Goal: Information Seeking & Learning: Find specific page/section

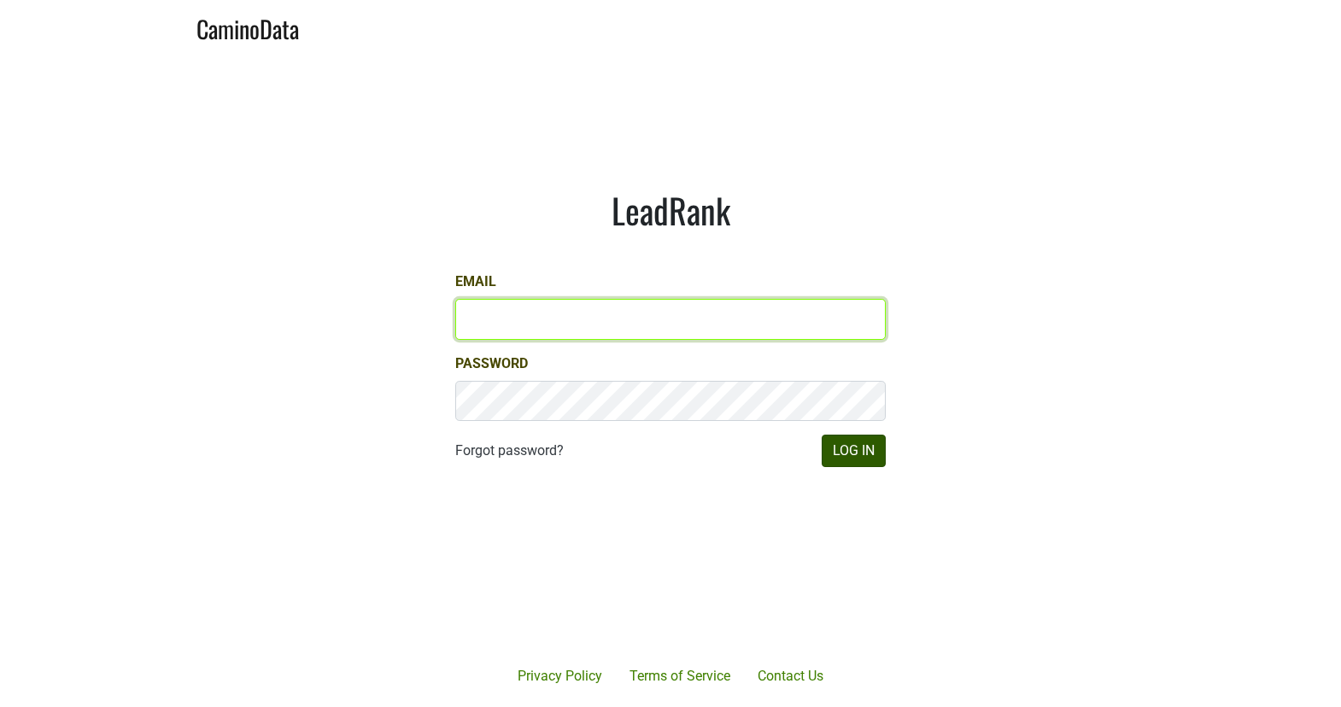
type input "[EMAIL_ADDRESS][DOMAIN_NAME]"
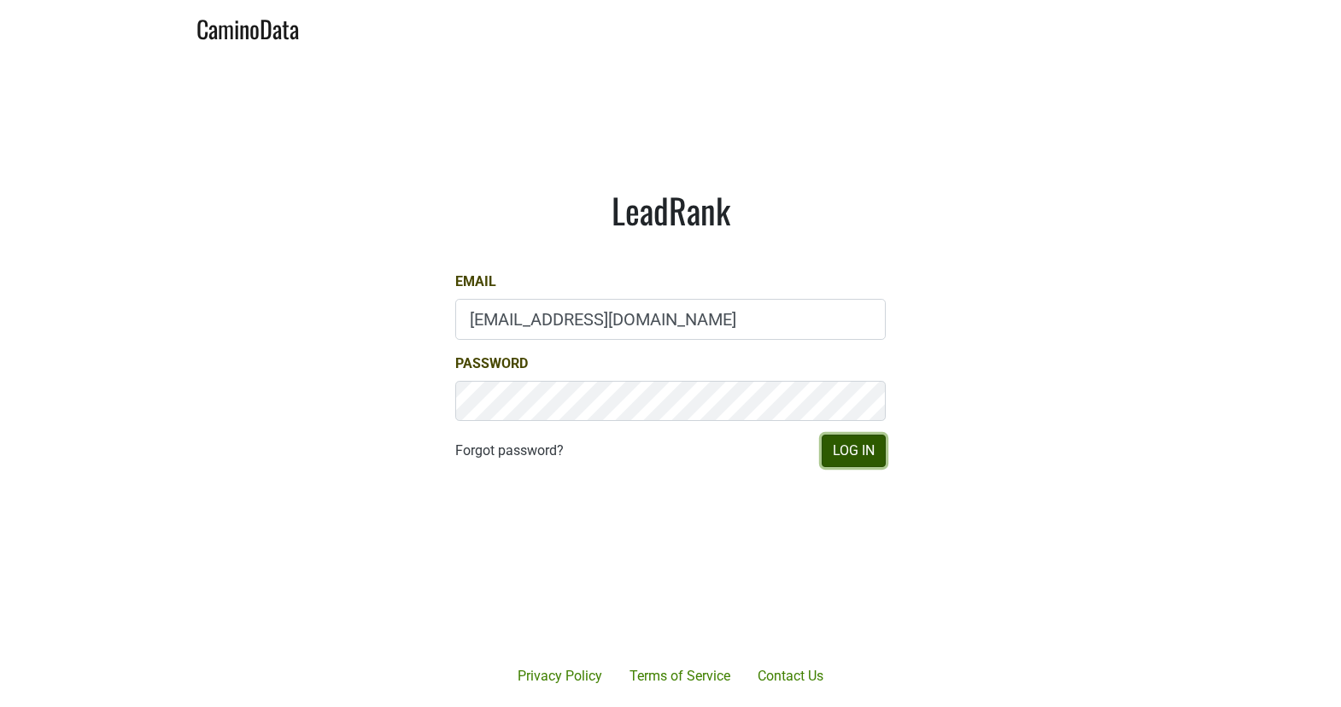
click at [858, 454] on button "Log In" at bounding box center [854, 451] width 64 height 32
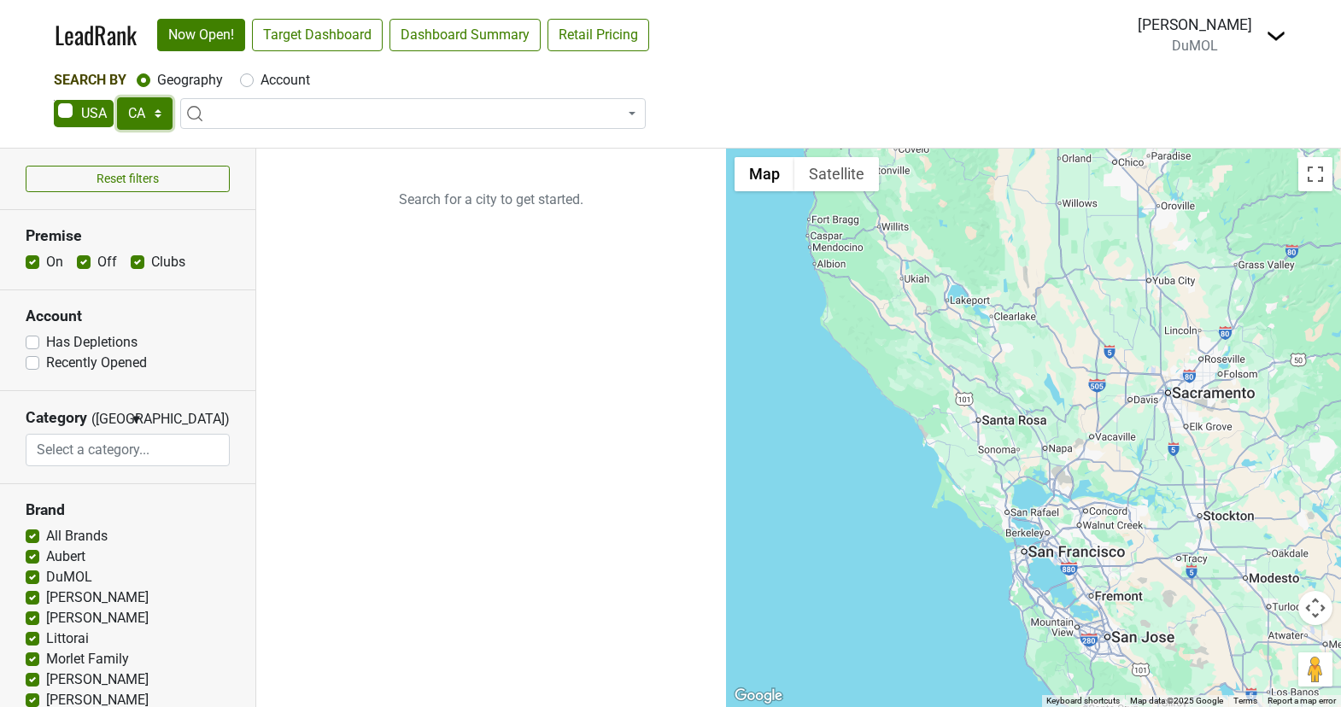
click at [156, 114] on select "AK AL AR AZ CA CO CT DC DE FL [GEOGRAPHIC_DATA] HI IA ID IL IN KS [GEOGRAPHIC_D…" at bounding box center [145, 113] width 56 height 32
select select "NJ"
click at [117, 97] on select "AK AL AR AZ CA CO CT DC DE FL [GEOGRAPHIC_DATA] HI IA ID IL IN KS [GEOGRAPHIC_D…" at bounding box center [145, 113] width 56 height 32
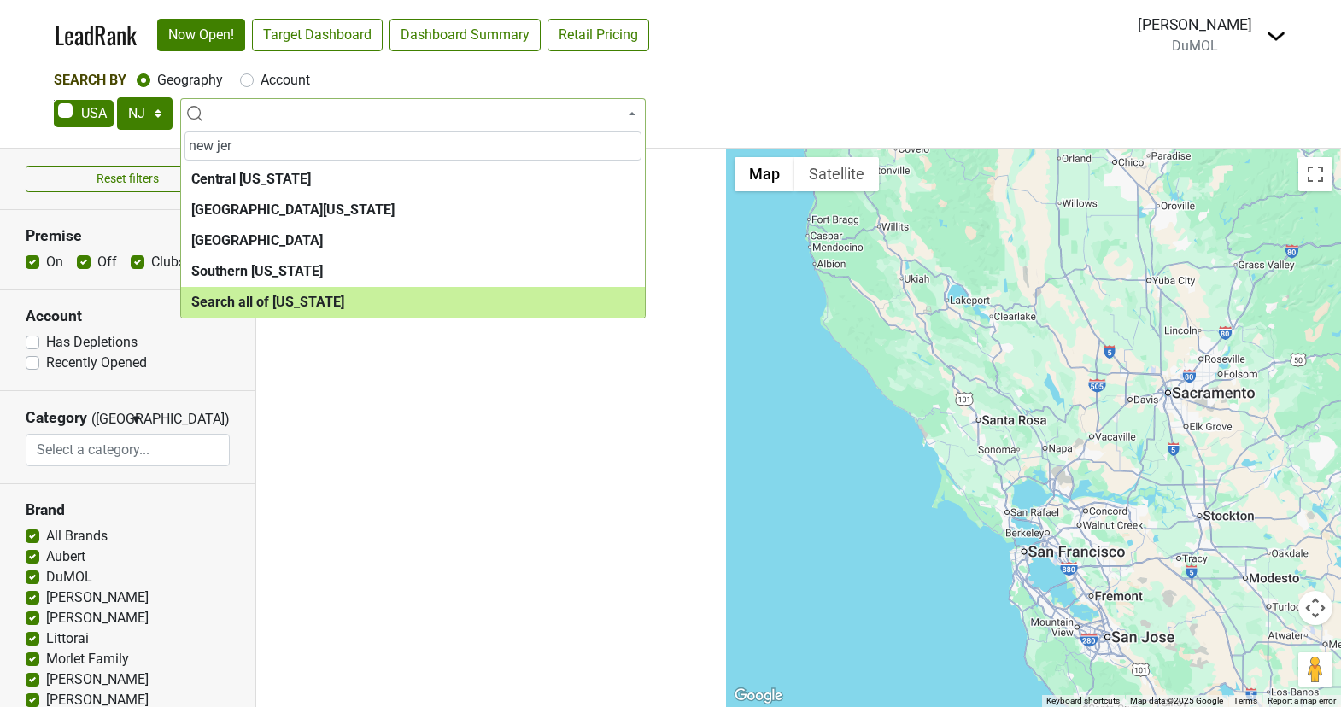
type input "new jer"
select select "ALL_NJ"
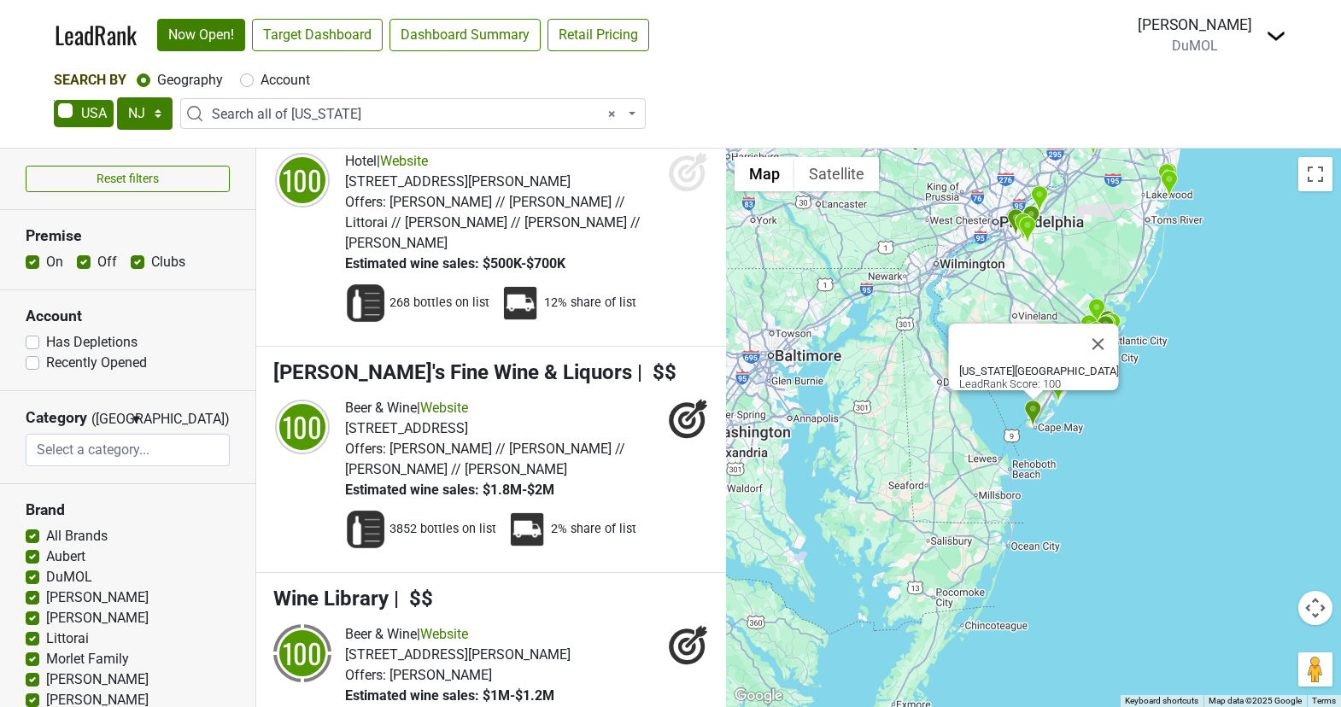
scroll to position [56, 0]
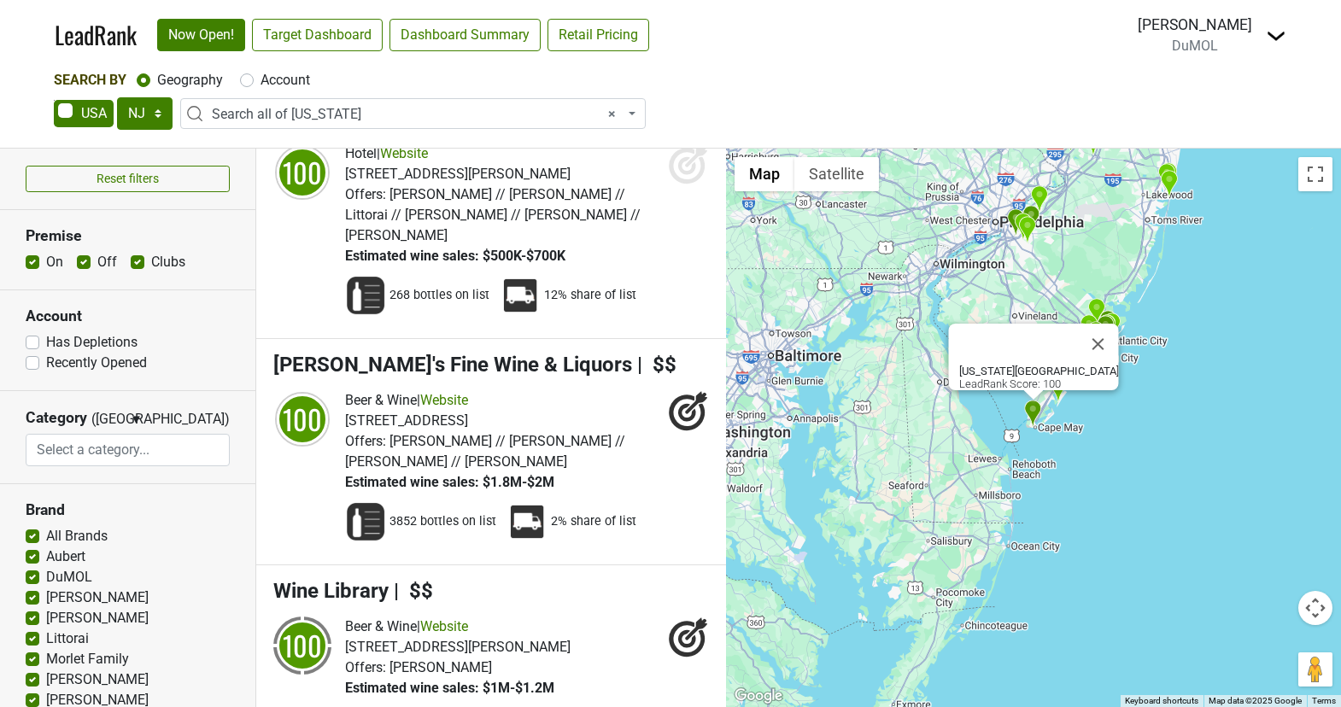
click at [46, 258] on label "On" at bounding box center [54, 262] width 17 height 20
click at [33, 258] on input "On" at bounding box center [33, 260] width 14 height 17
checkbox input "false"
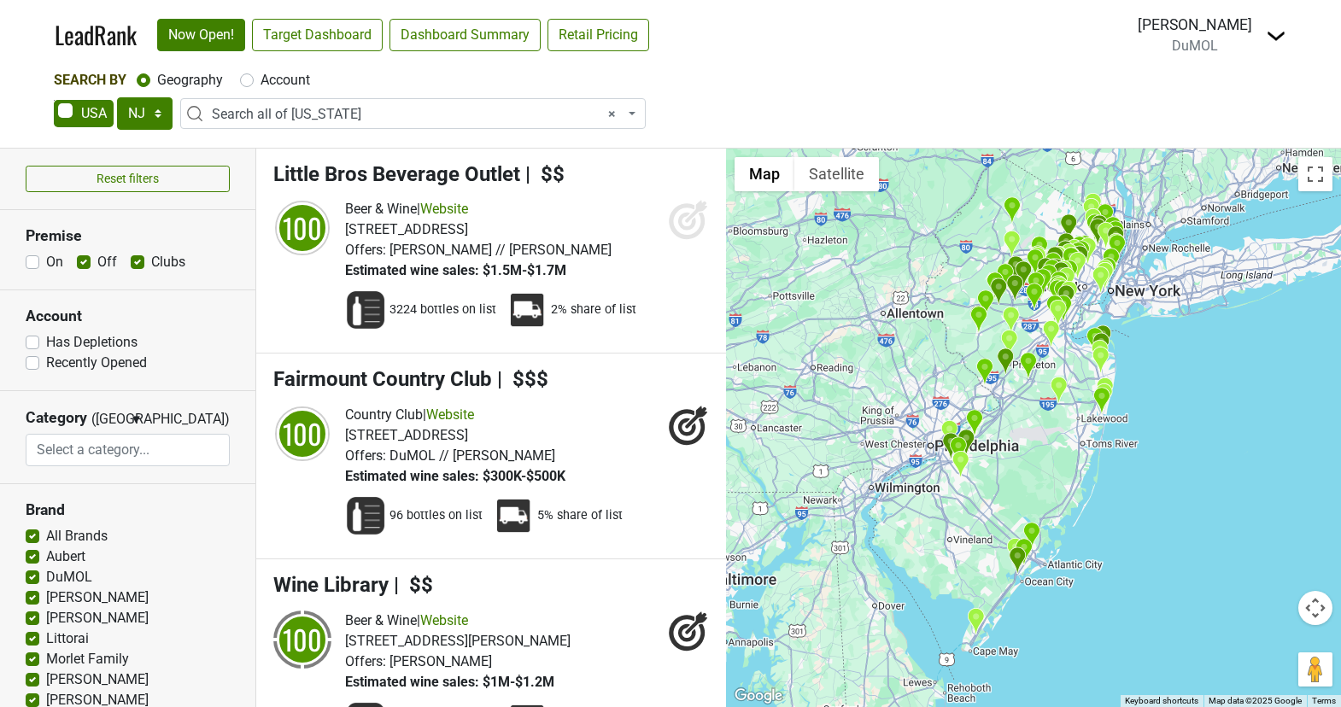
click at [151, 259] on label "Clubs" at bounding box center [168, 262] width 34 height 20
click at [137, 259] on input "Clubs" at bounding box center [138, 260] width 14 height 17
checkbox input "false"
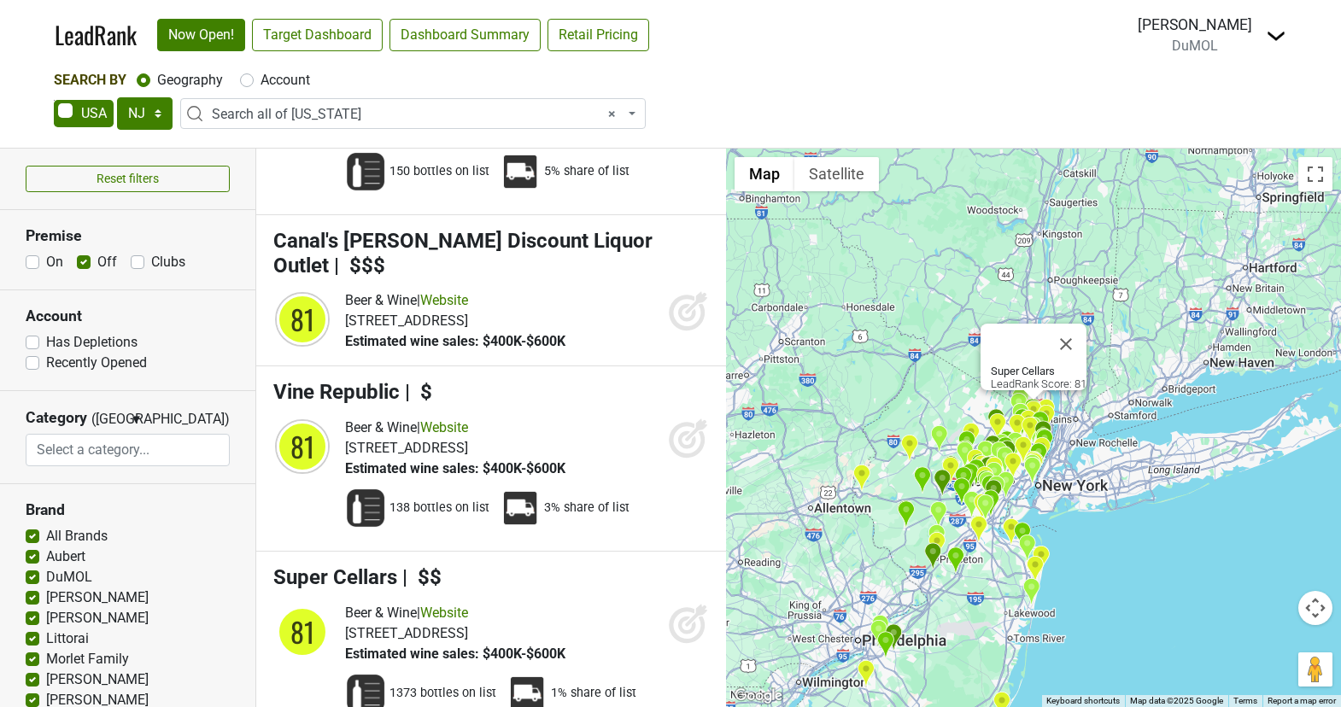
scroll to position [18951, 0]
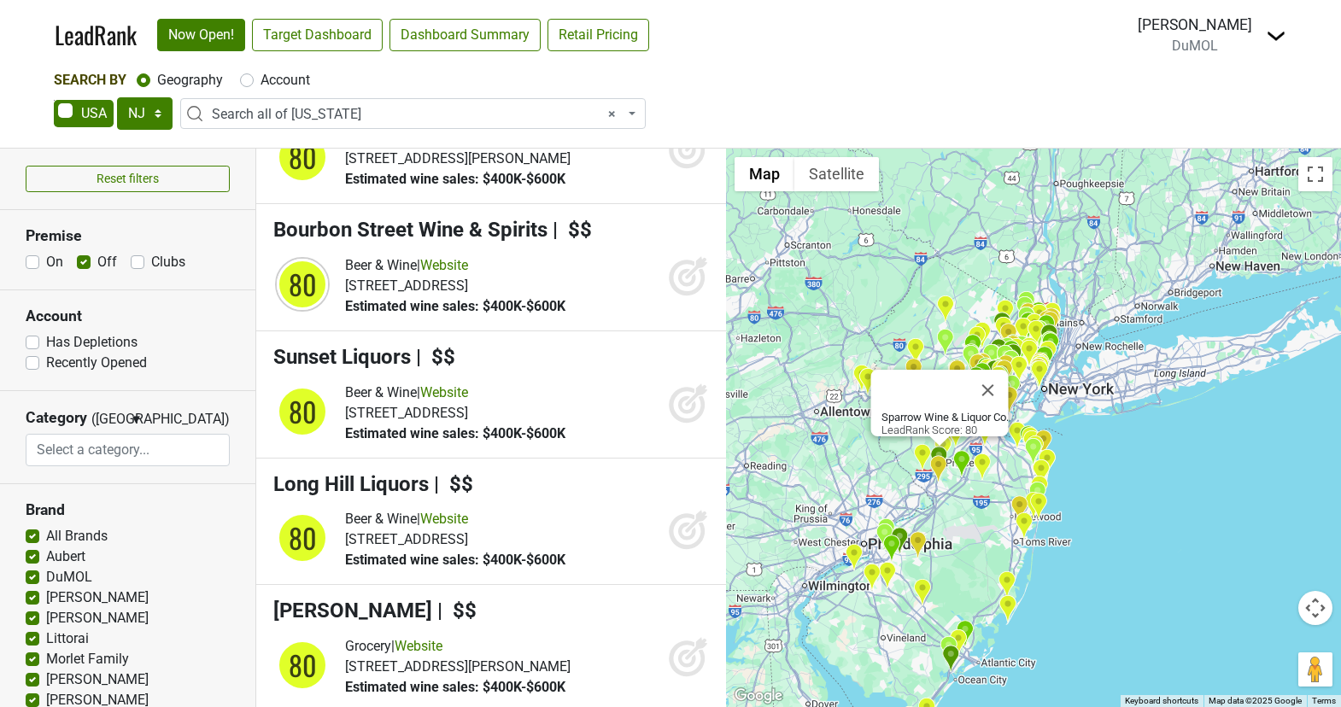
scroll to position [20206, 0]
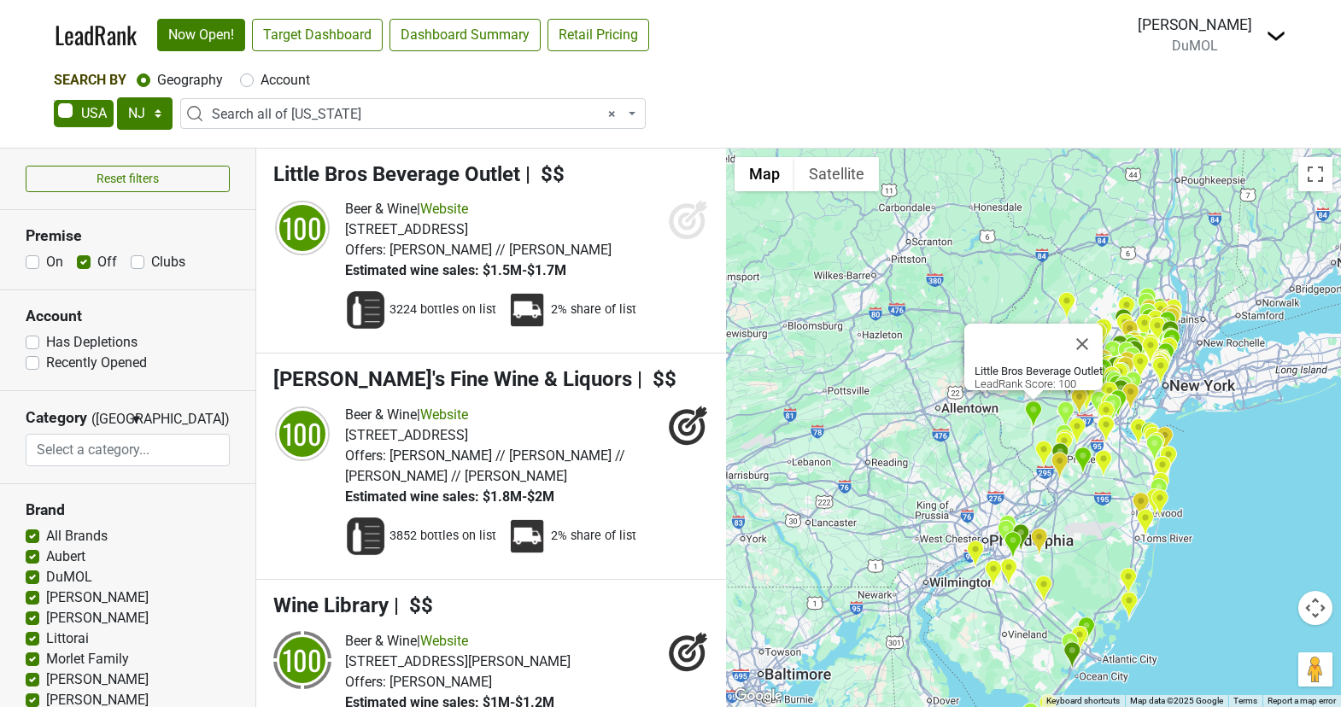
select select "NJ"
select select "ALL_NJ"
select select
select select "NY"
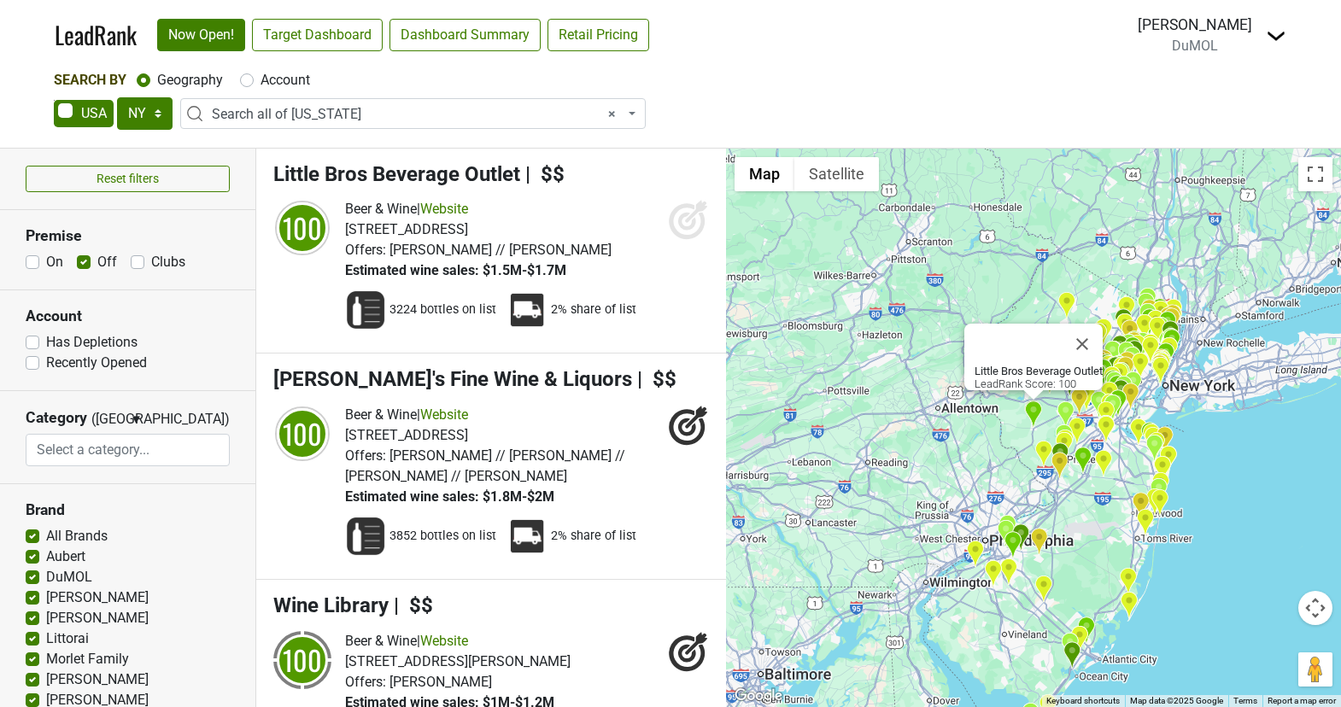
click at [117, 97] on select "AK AL AR AZ CA CO CT DC DE FL [GEOGRAPHIC_DATA] HI IA ID IL IN KS [GEOGRAPHIC_D…" at bounding box center [145, 113] width 56 height 32
select select
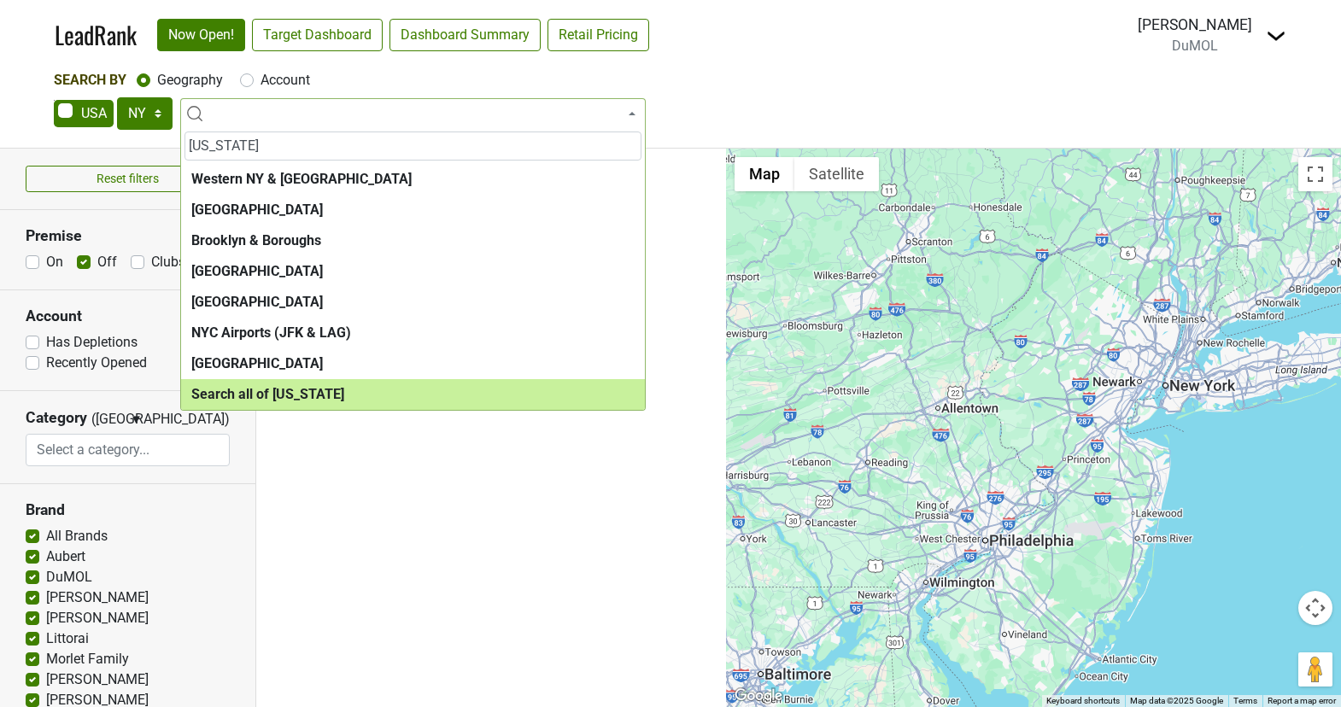
type input "new york"
select select "ALL_NY"
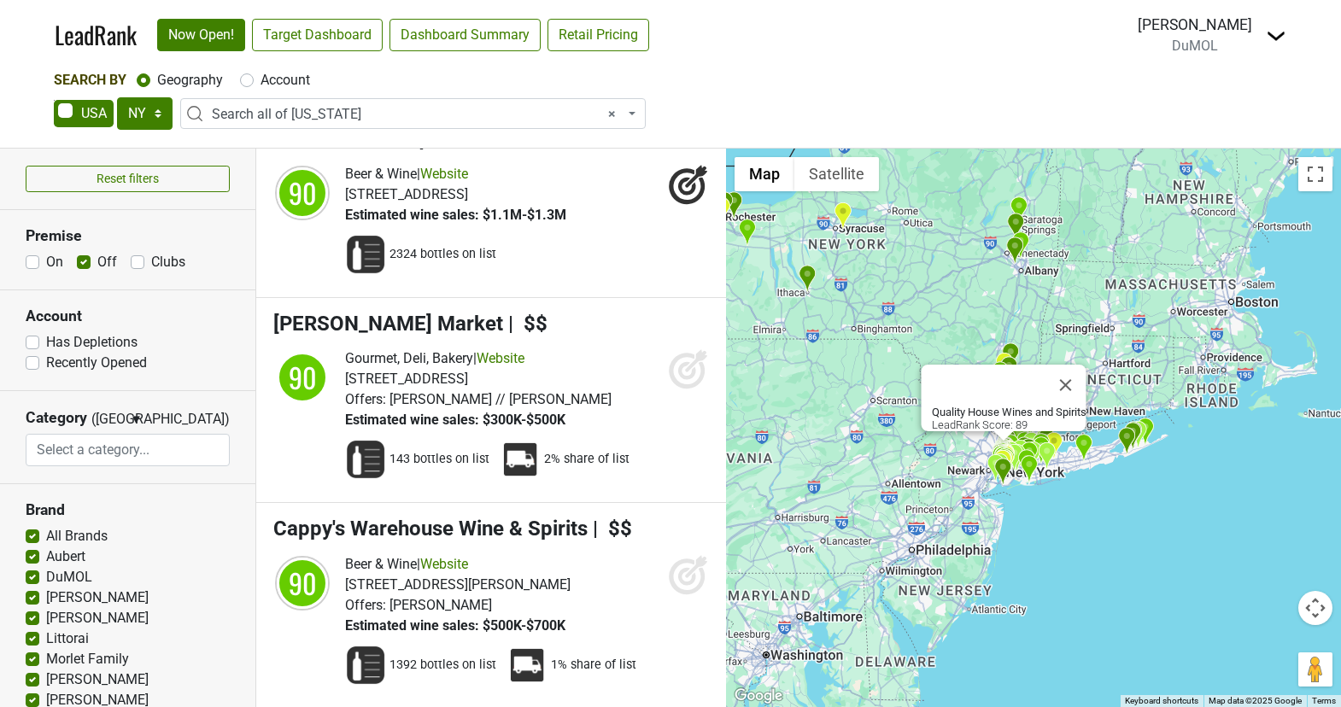
scroll to position [20021, 0]
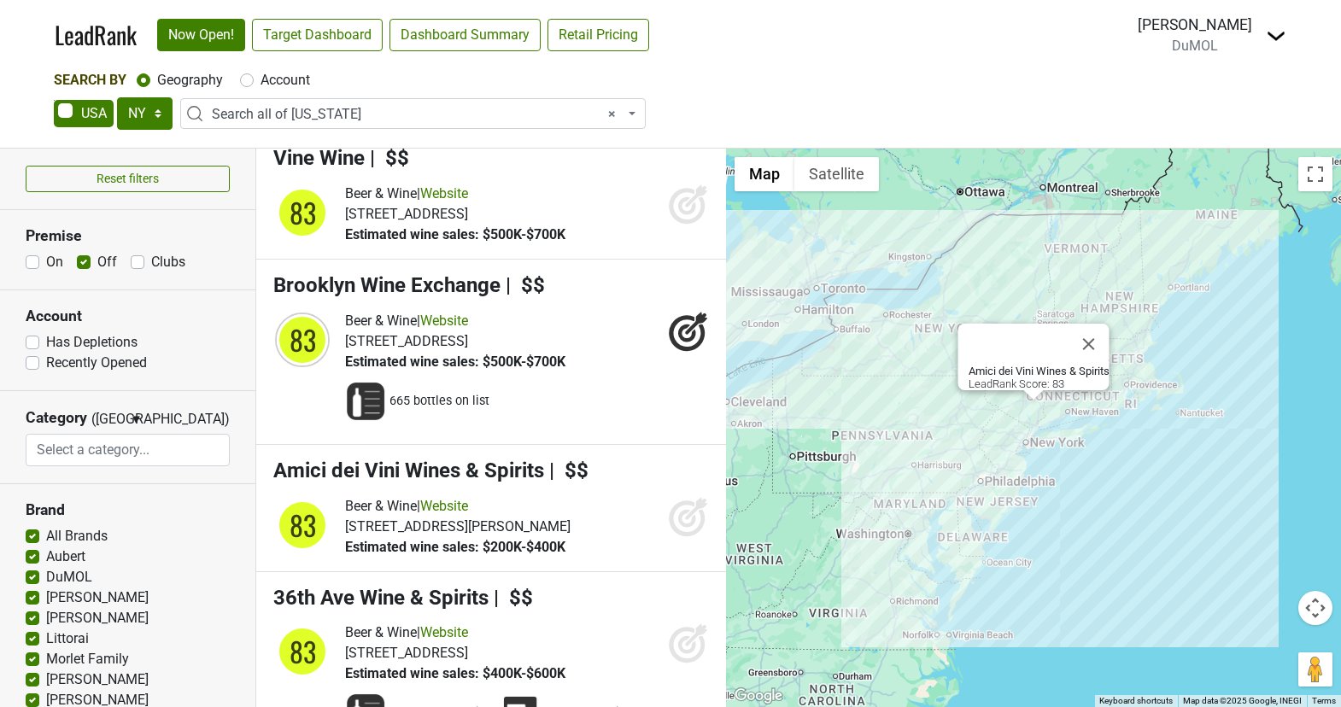
scroll to position [28917, 0]
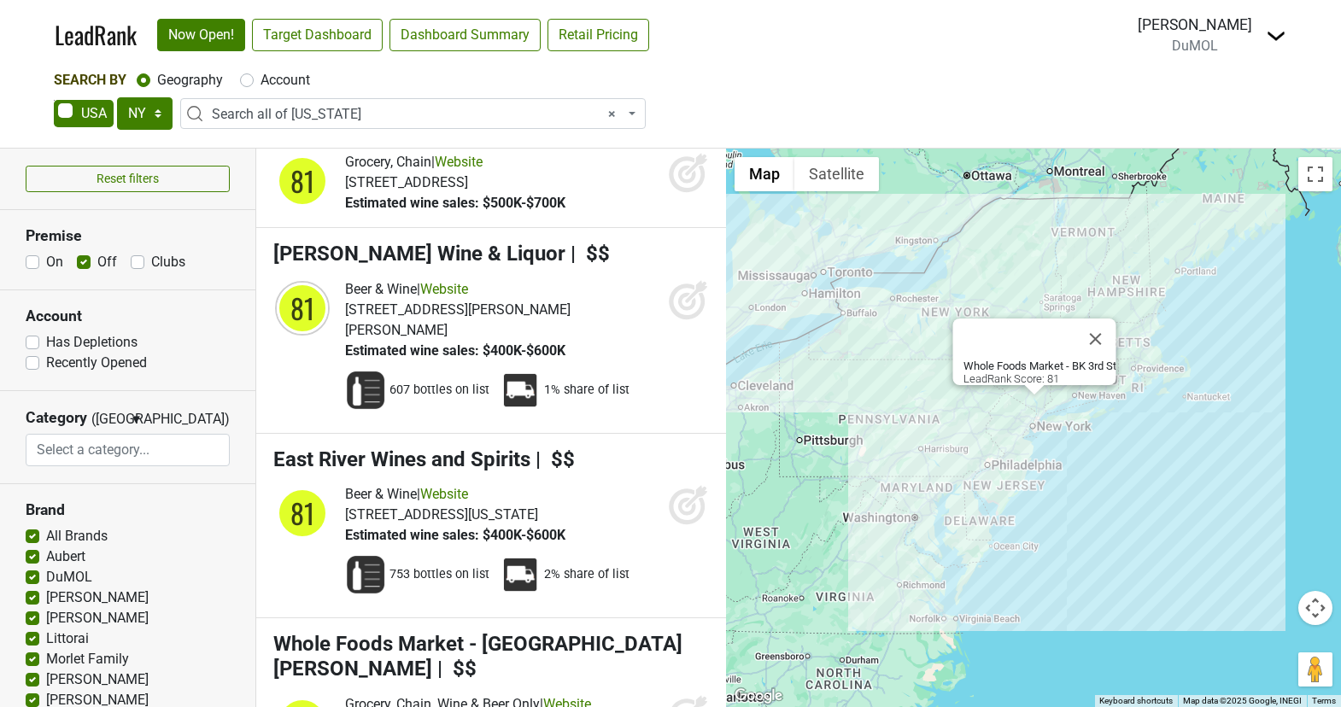
scroll to position [37106, 0]
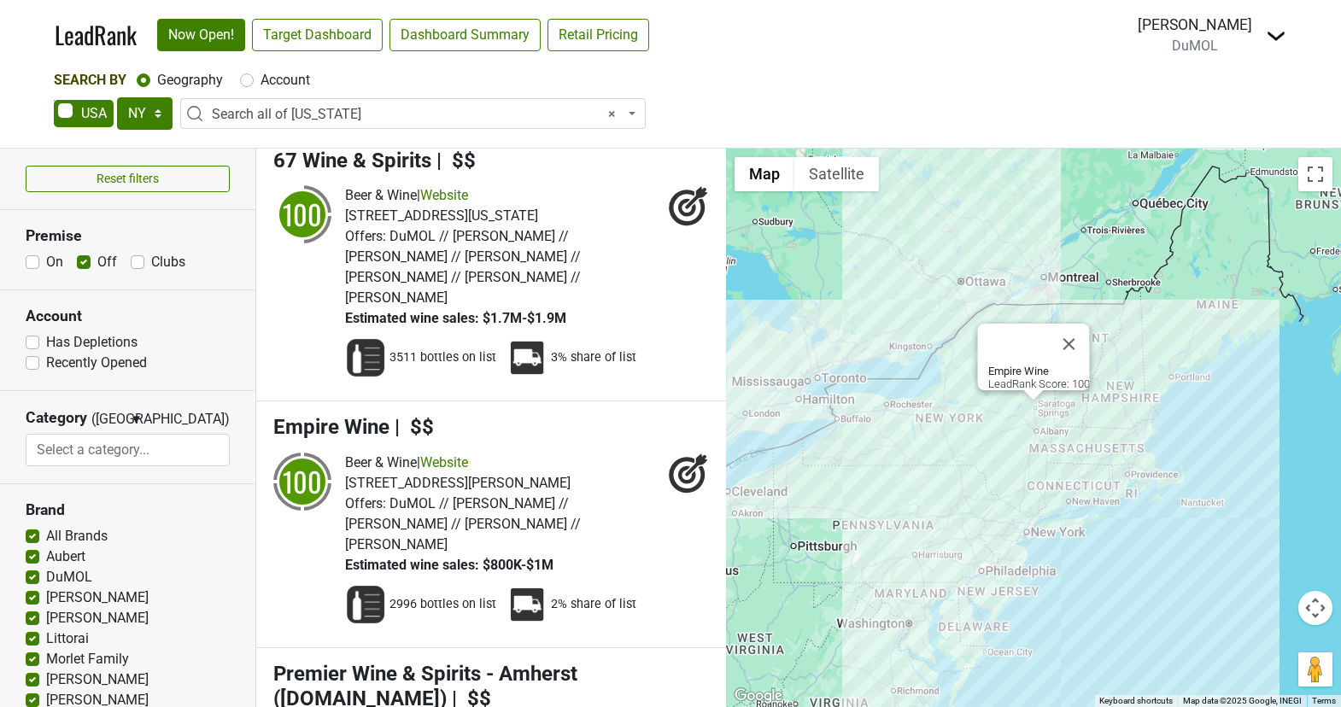
scroll to position [0, 0]
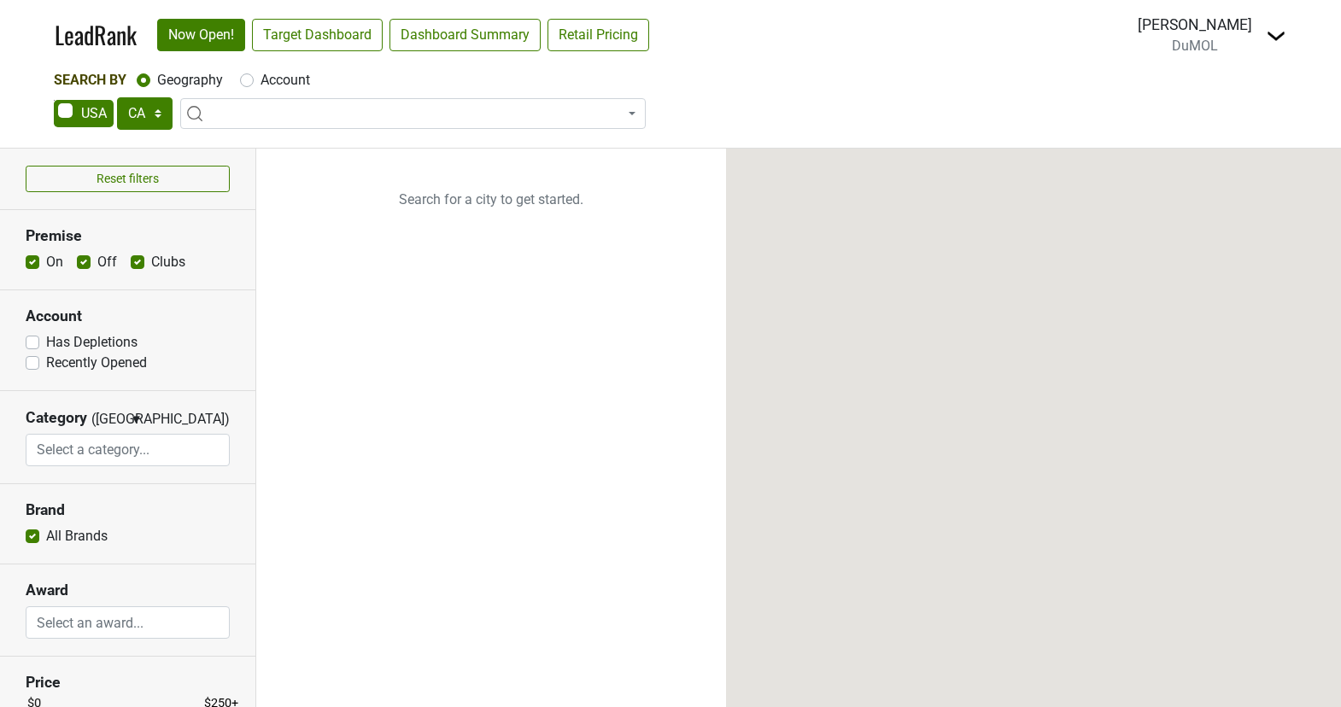
select select "CA"
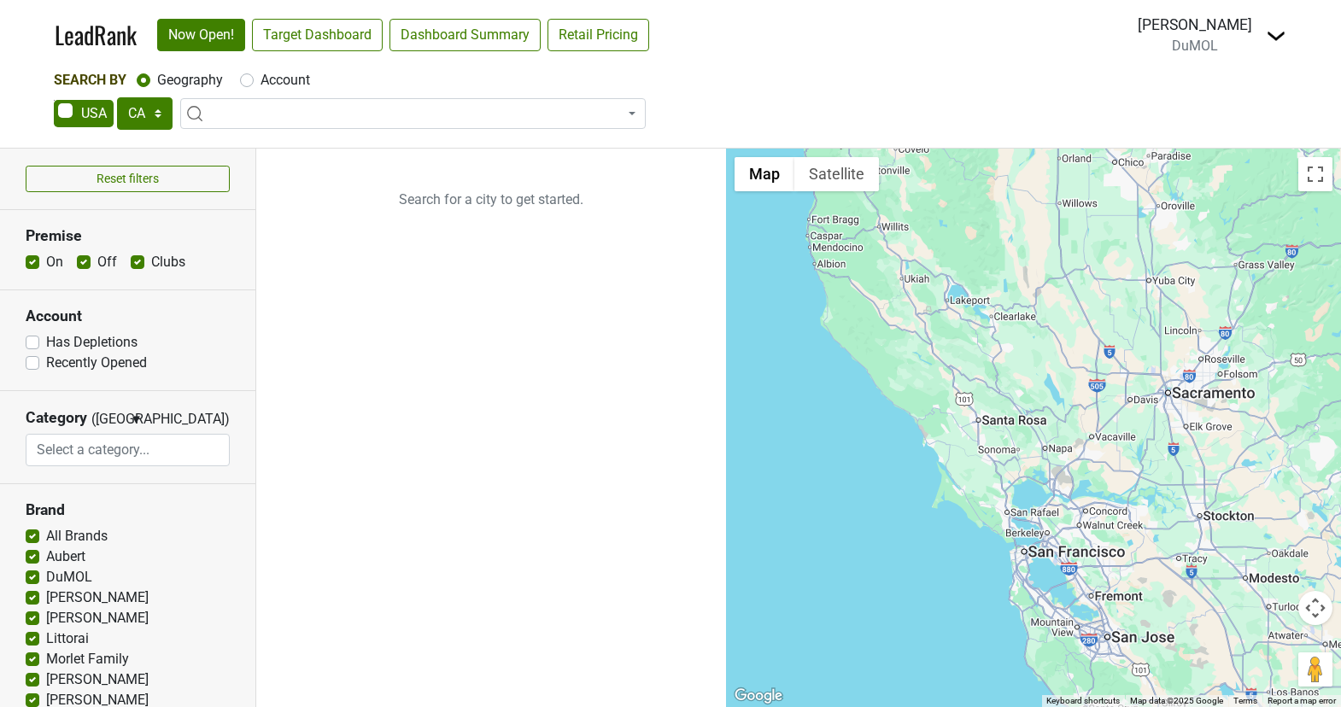
click at [151, 254] on label "Clubs" at bounding box center [168, 262] width 34 height 20
click at [138, 254] on input "Clubs" at bounding box center [138, 260] width 14 height 17
checkbox input "false"
click at [46, 258] on label "On" at bounding box center [54, 262] width 17 height 20
click at [28, 258] on input "On" at bounding box center [33, 260] width 14 height 17
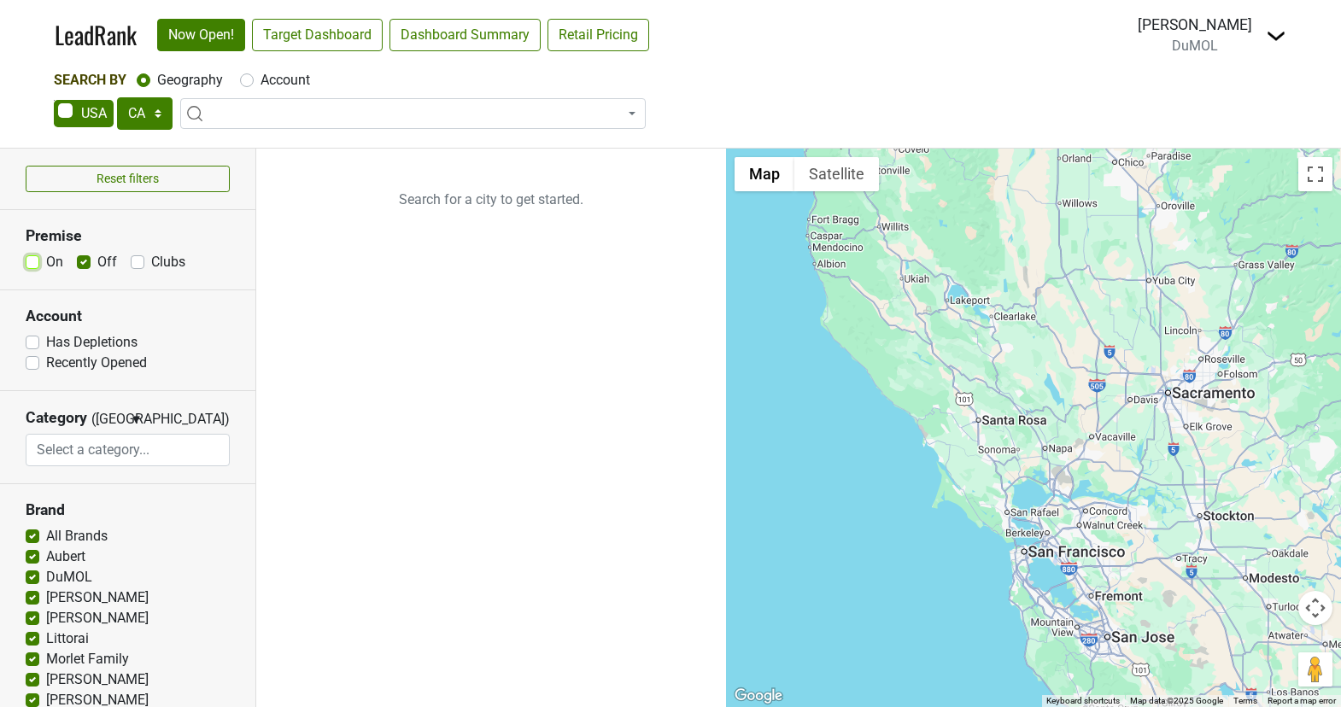
checkbox input "false"
click at [298, 120] on span at bounding box center [412, 113] width 465 height 31
click at [145, 112] on select "AK AL AR AZ CA CO CT DC DE FL [GEOGRAPHIC_DATA] HI IA ID IL IN KS [GEOGRAPHIC_D…" at bounding box center [145, 113] width 56 height 32
select select "NY"
click at [117, 97] on select "AK AL AR AZ CA CO CT DC DE FL [GEOGRAPHIC_DATA] HI IA ID IL IN KS [GEOGRAPHIC_D…" at bounding box center [145, 113] width 56 height 32
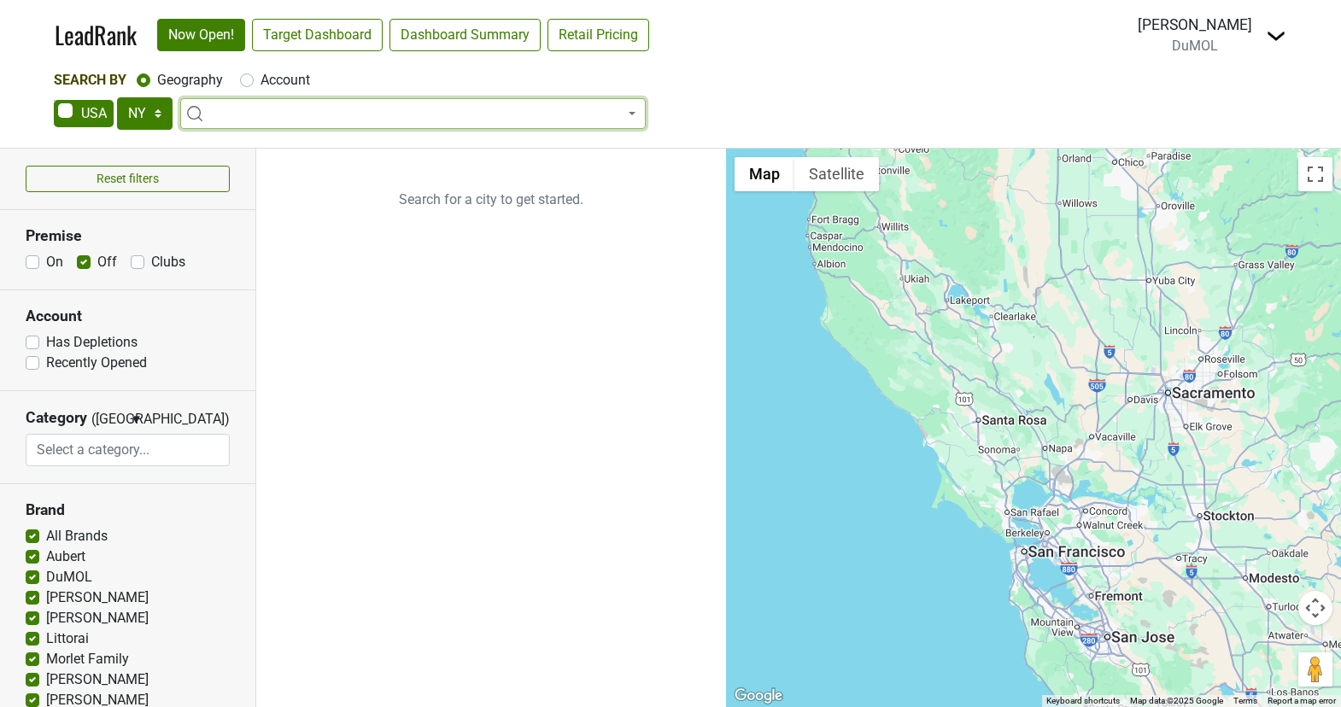
click at [254, 114] on span at bounding box center [412, 113] width 465 height 31
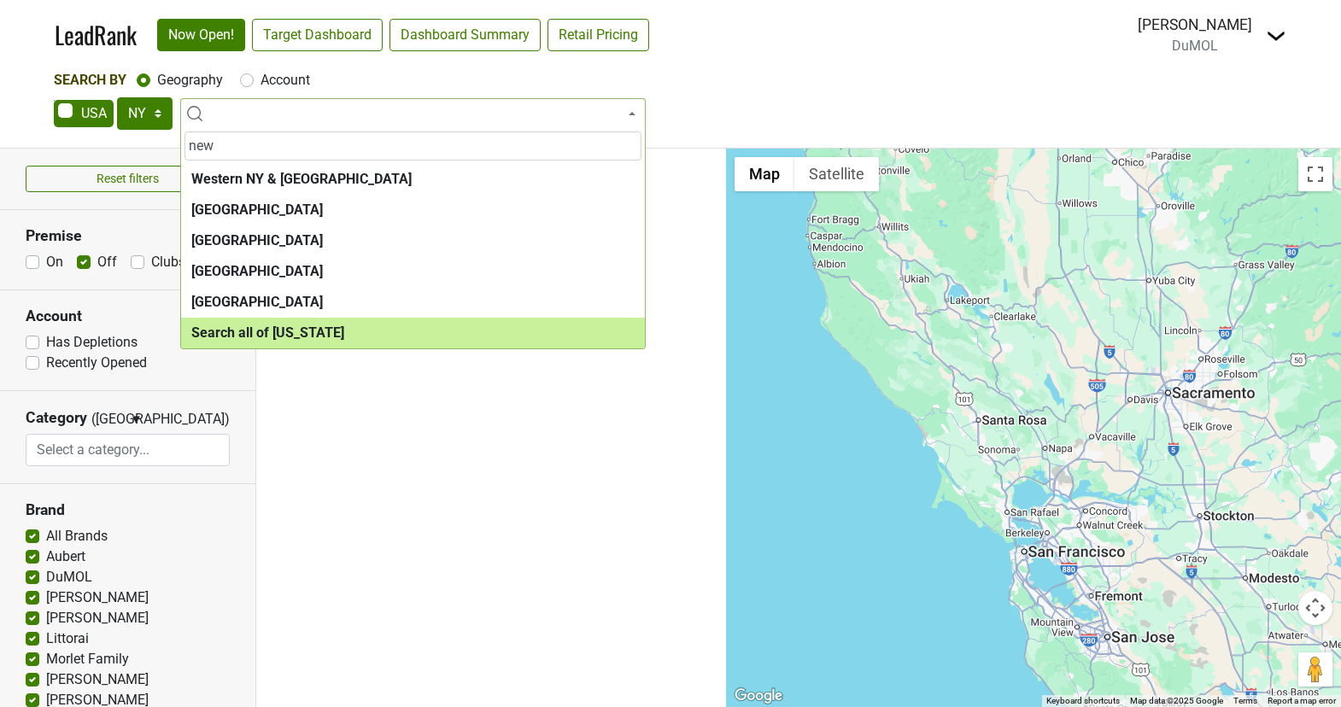
type input "new"
select select "ALL_NY"
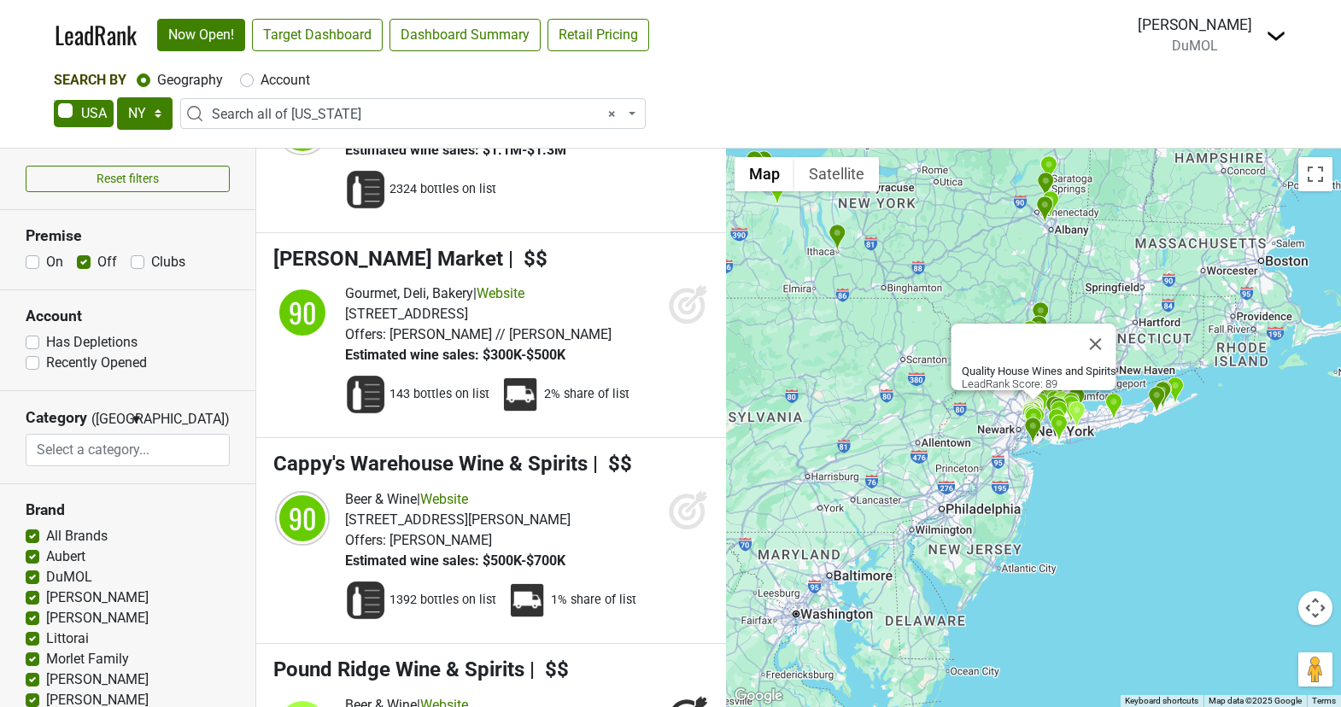
scroll to position [20021, 0]
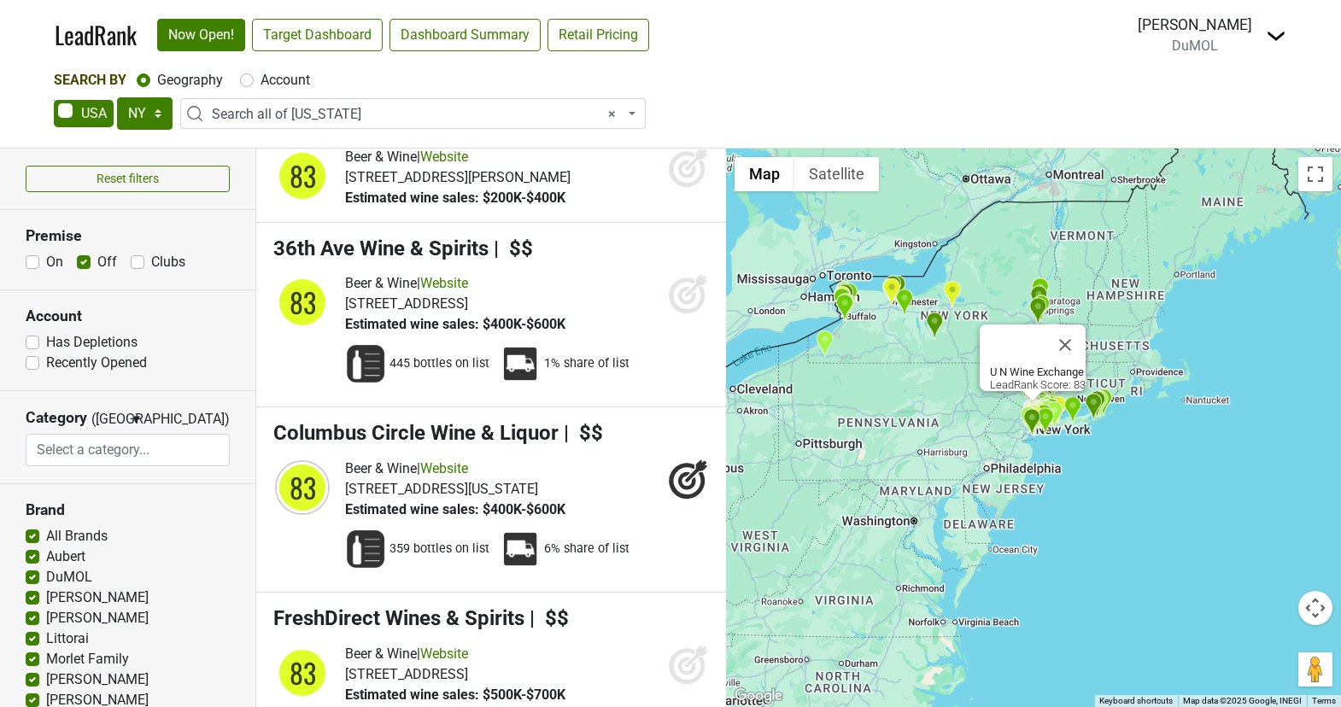
scroll to position [28917, 0]
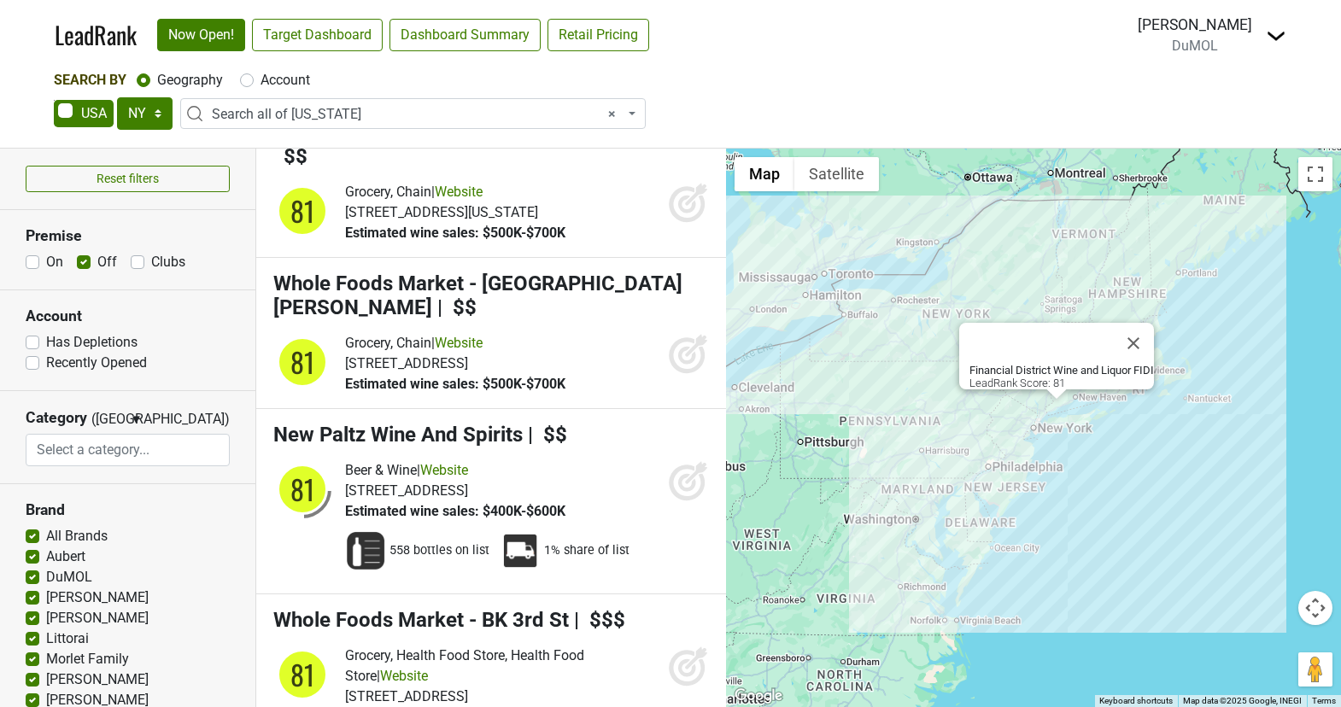
scroll to position [37106, 0]
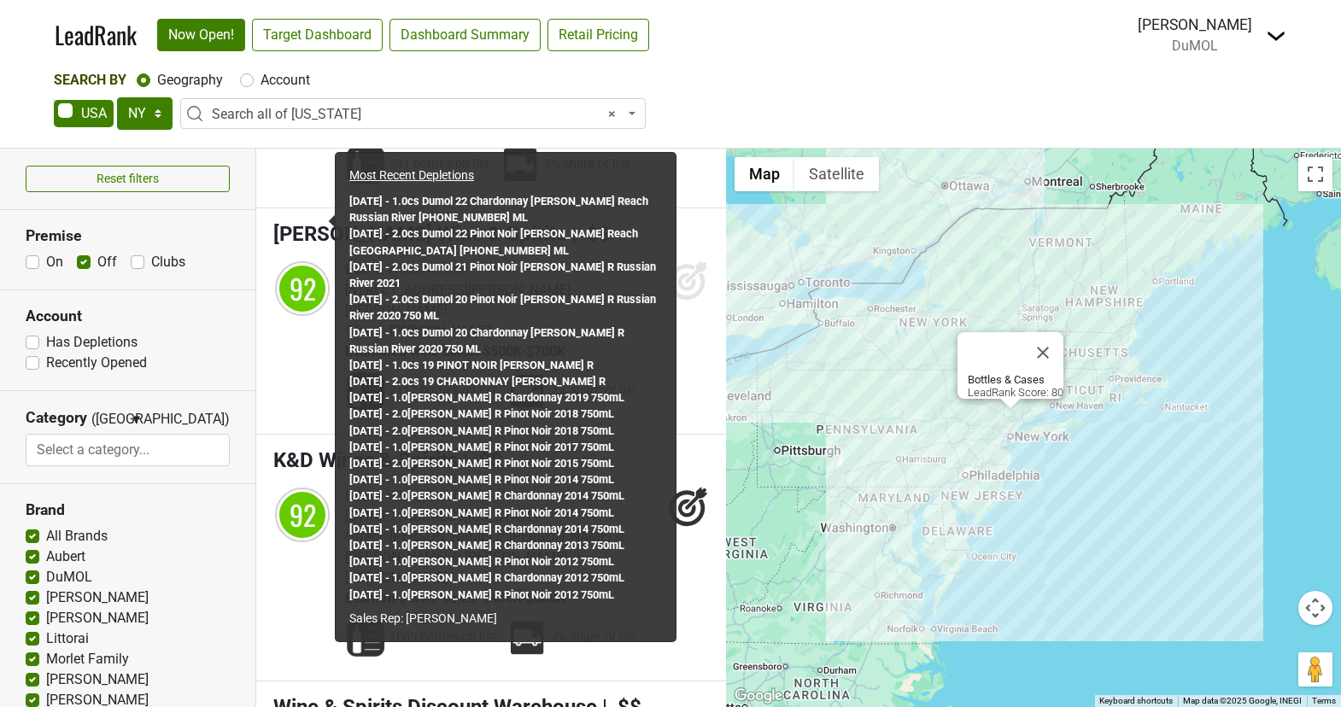
scroll to position [14041, 0]
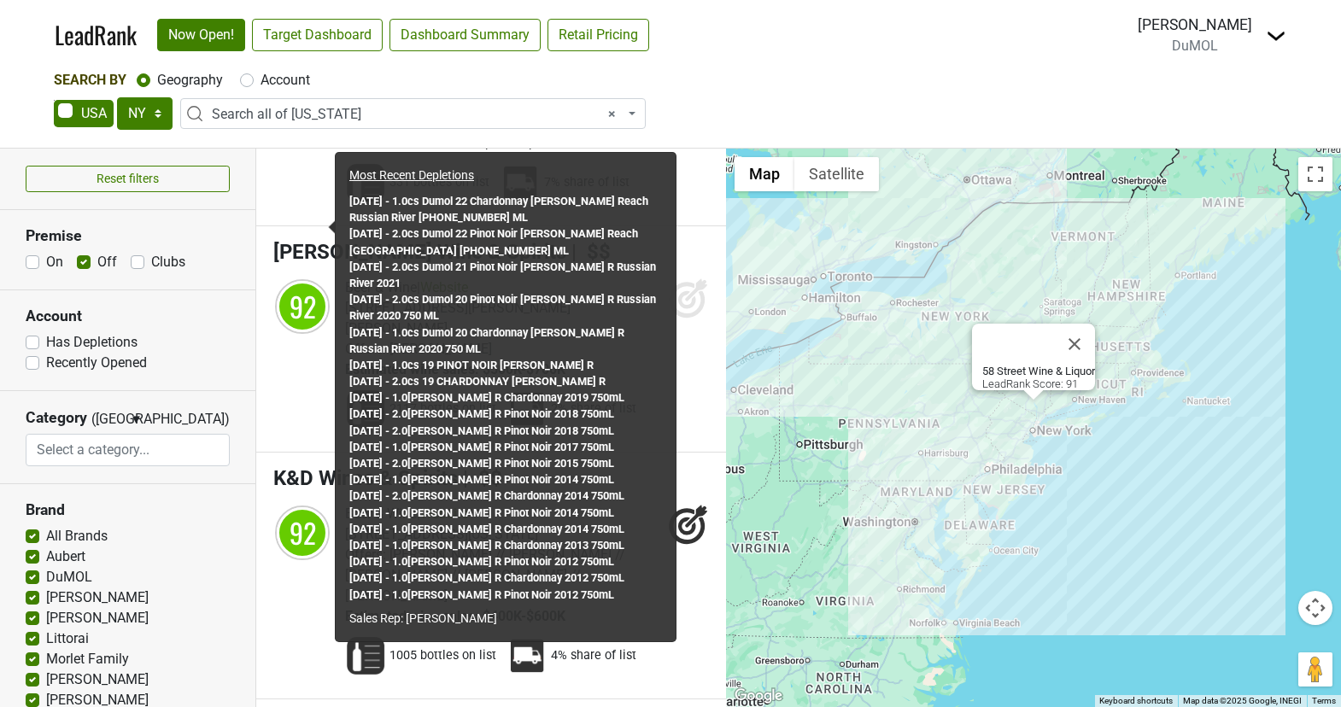
click at [733, 101] on div "AK AL AR AZ CA CO CT DC DE FL GA HI IA ID IL IN KS KY LA MA MD ME MI MN MO MS M…" at bounding box center [670, 115] width 1233 height 36
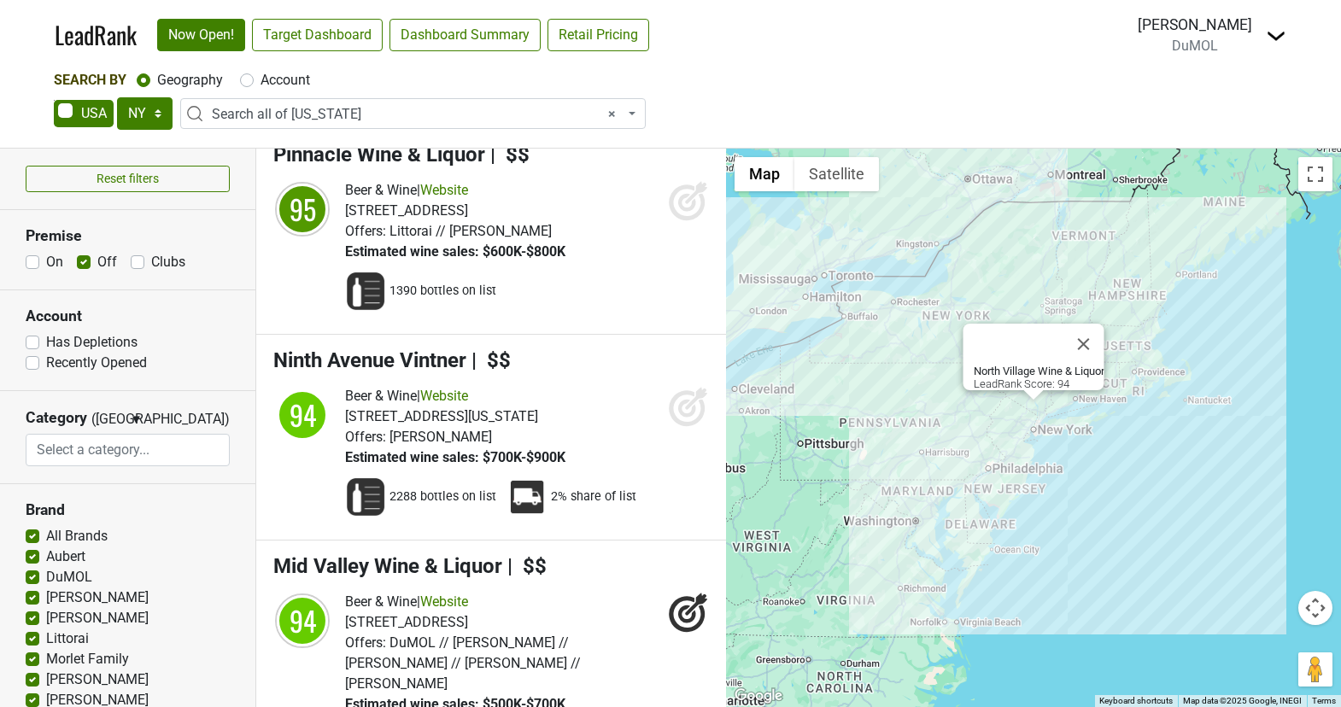
scroll to position [10917, 0]
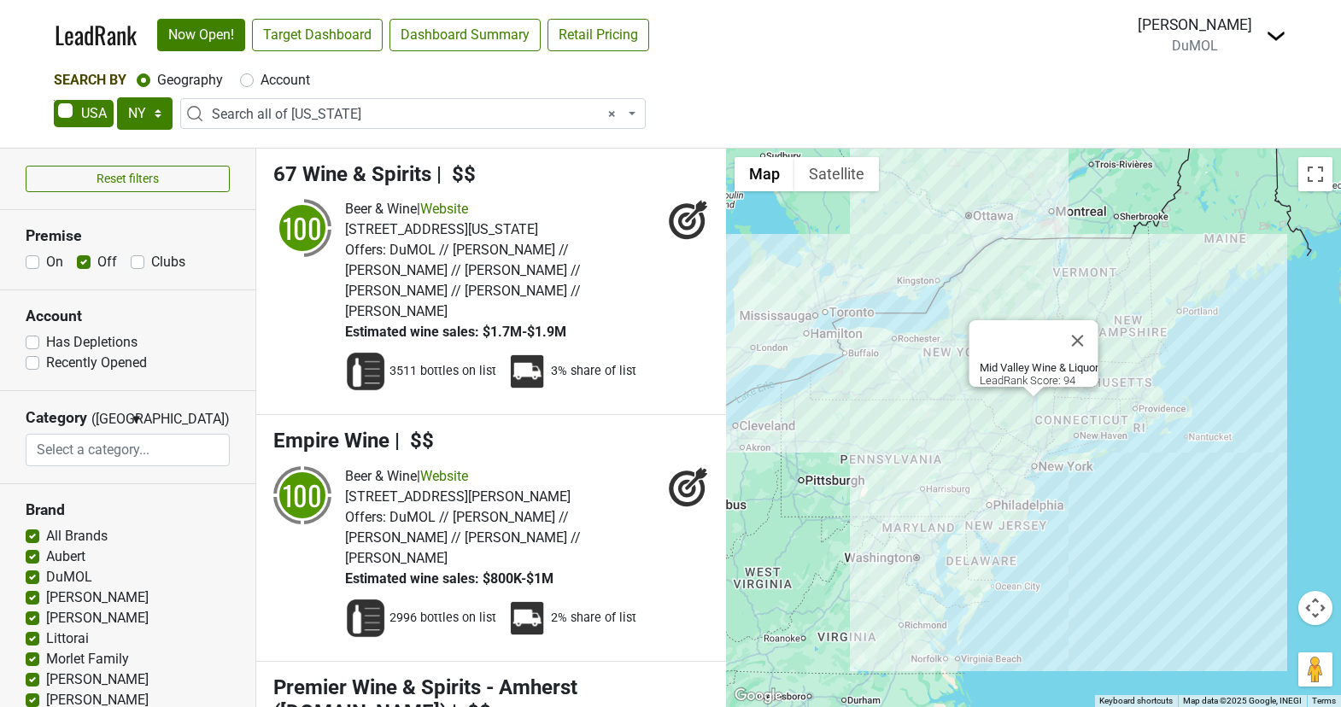
select select "NY"
select select "ALL_NY"
select select
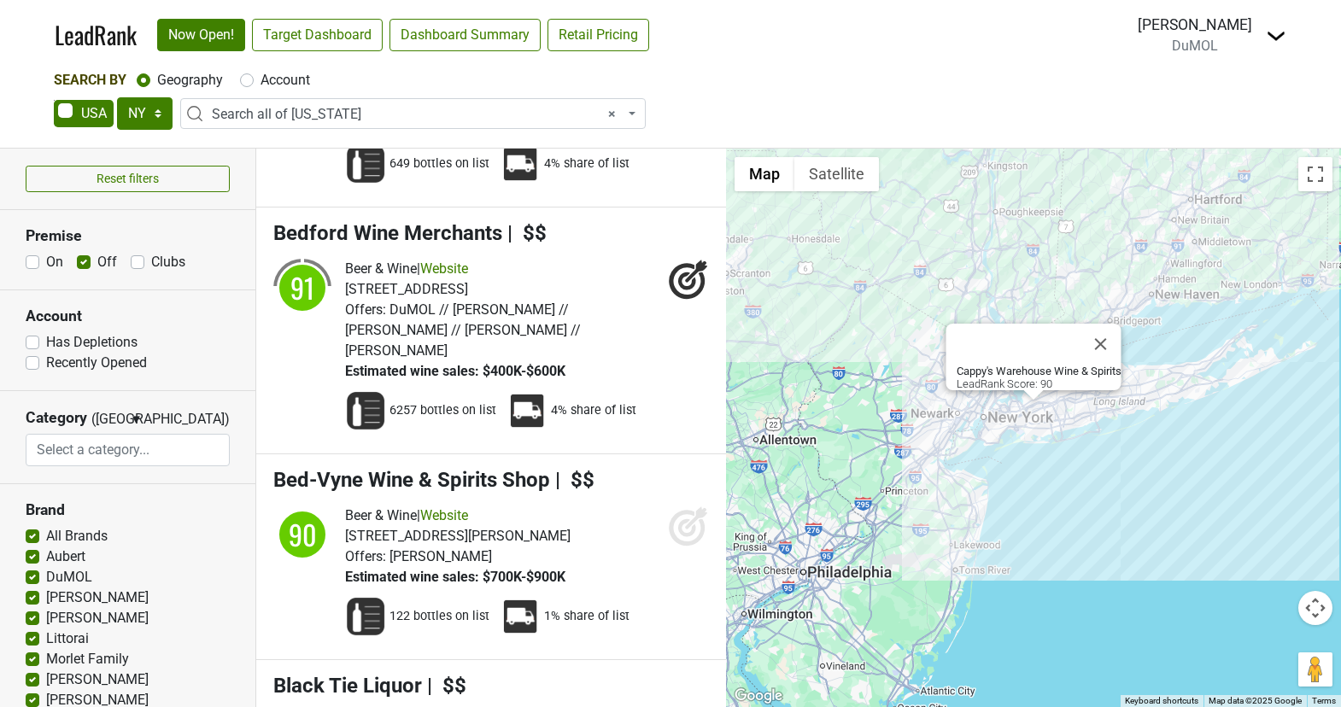
scroll to position [19188, 0]
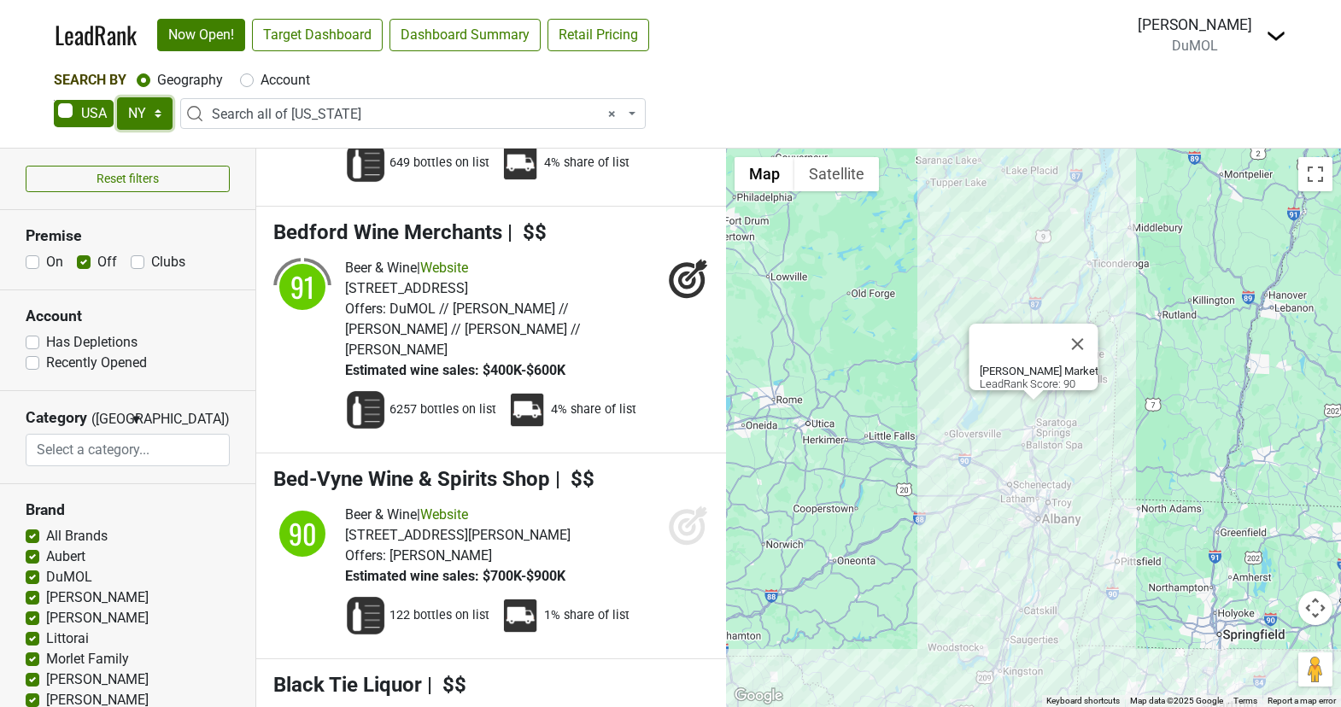
click at [161, 115] on select "AK AL AR AZ CA CO CT DC DE FL [GEOGRAPHIC_DATA] HI IA ID IL IN KS [GEOGRAPHIC_D…" at bounding box center [145, 113] width 56 height 32
select select "NJ"
click at [117, 97] on select "AK AL AR AZ CA CO CT DC DE FL [GEOGRAPHIC_DATA] HI IA ID IL IN KS [GEOGRAPHIC_D…" at bounding box center [145, 113] width 56 height 32
select select
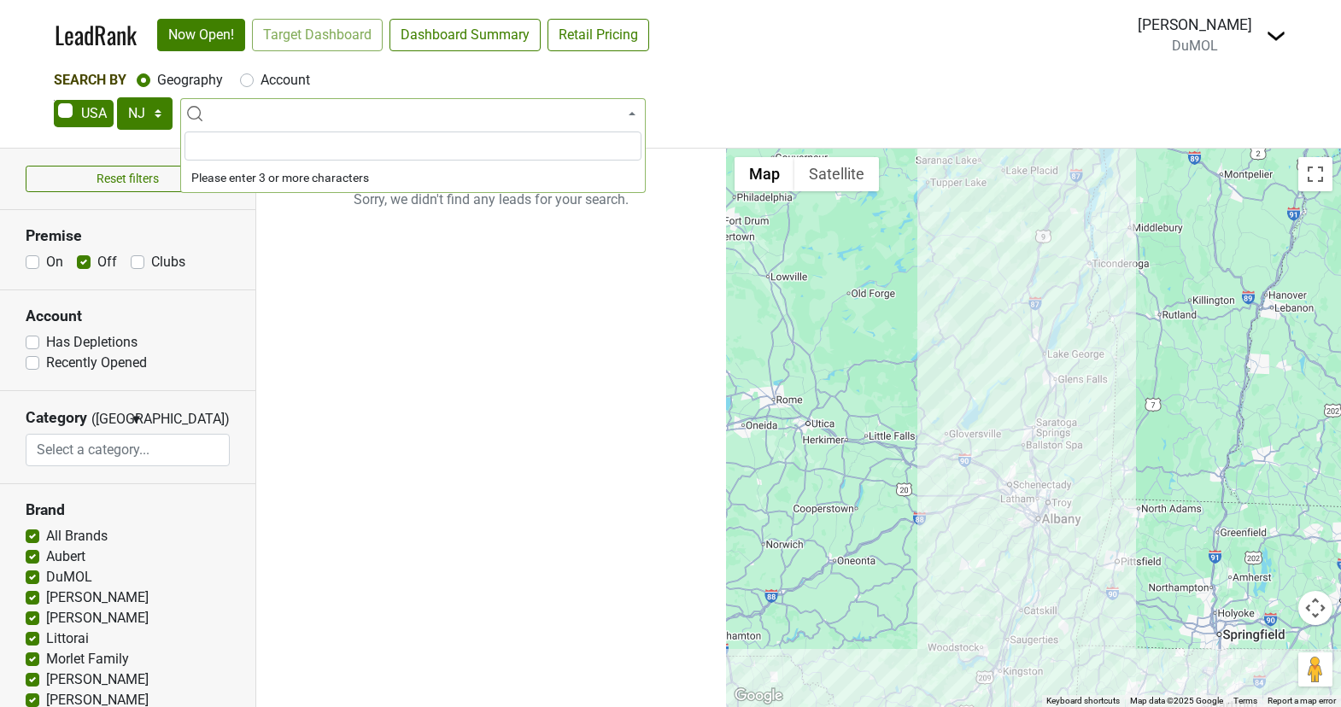
scroll to position [0, 0]
click at [315, 108] on span at bounding box center [412, 113] width 465 height 31
click at [283, 114] on span at bounding box center [412, 113] width 465 height 31
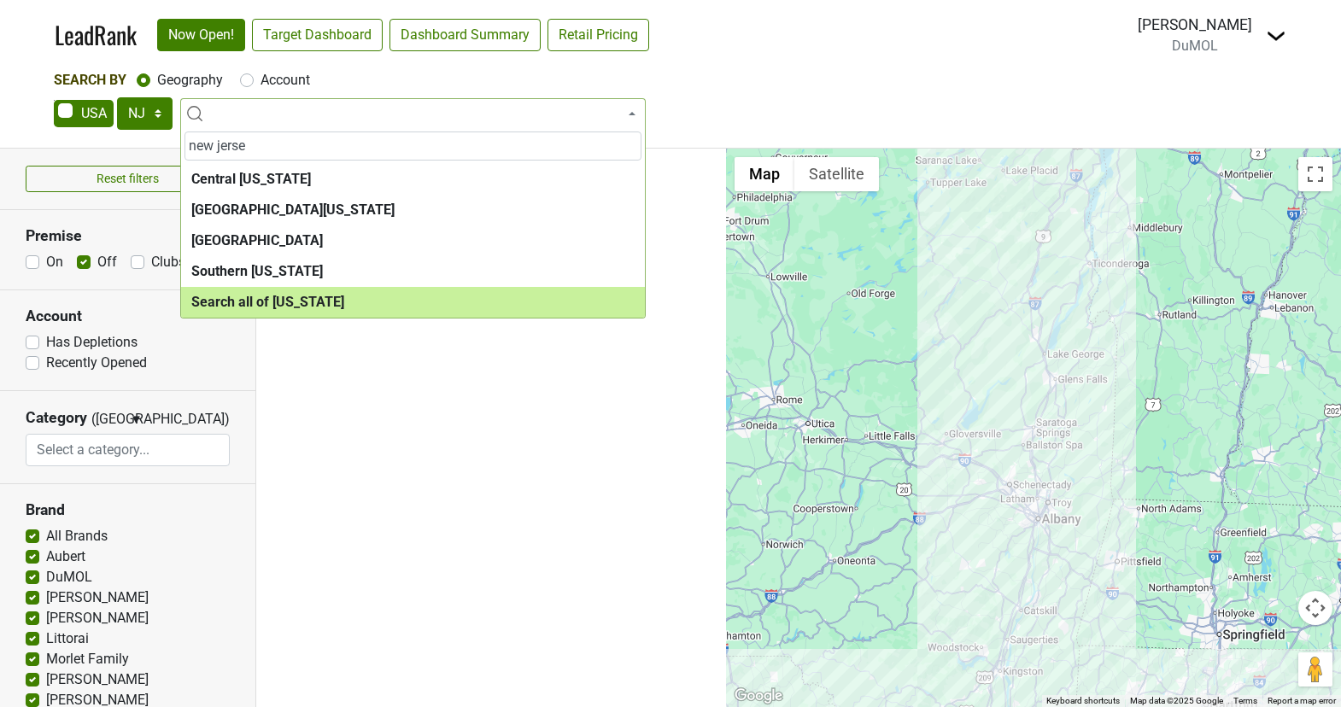
type input "new jerse"
click at [350, 318] on ul "Sorry, we didn't find any leads for your search." at bounding box center [491, 428] width 470 height 559
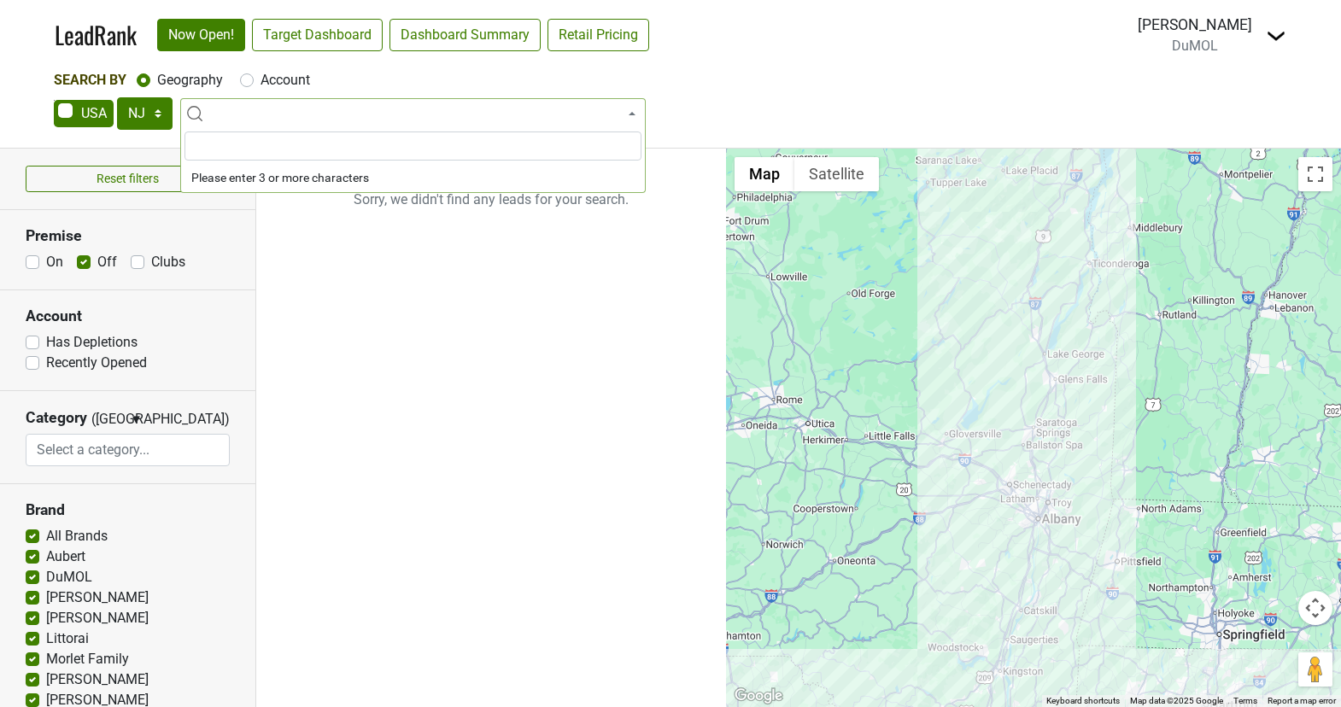
click at [272, 104] on span at bounding box center [412, 113] width 465 height 31
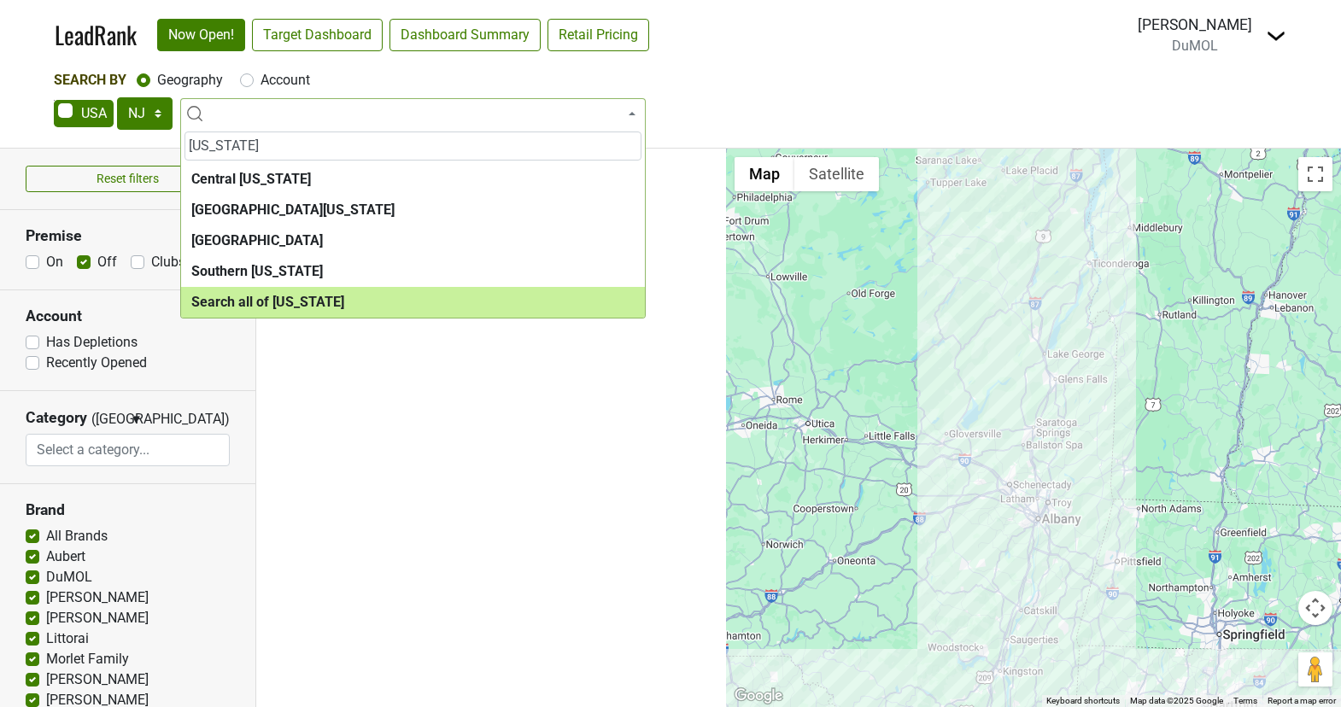
type input "new jersey"
select select "ALL_NJ"
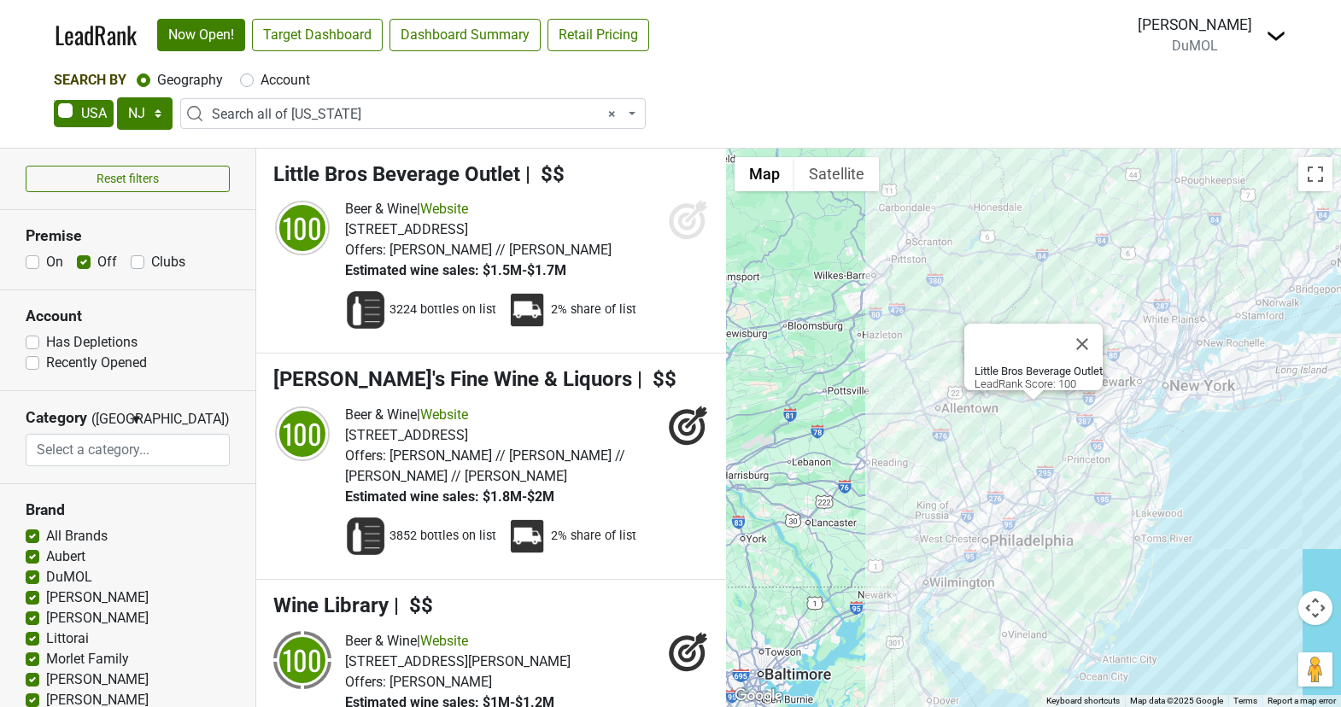
click at [46, 337] on label "Has Depletions" at bounding box center [91, 342] width 91 height 20
click at [32, 337] on input "Has Depletions" at bounding box center [33, 340] width 14 height 17
checkbox input "true"
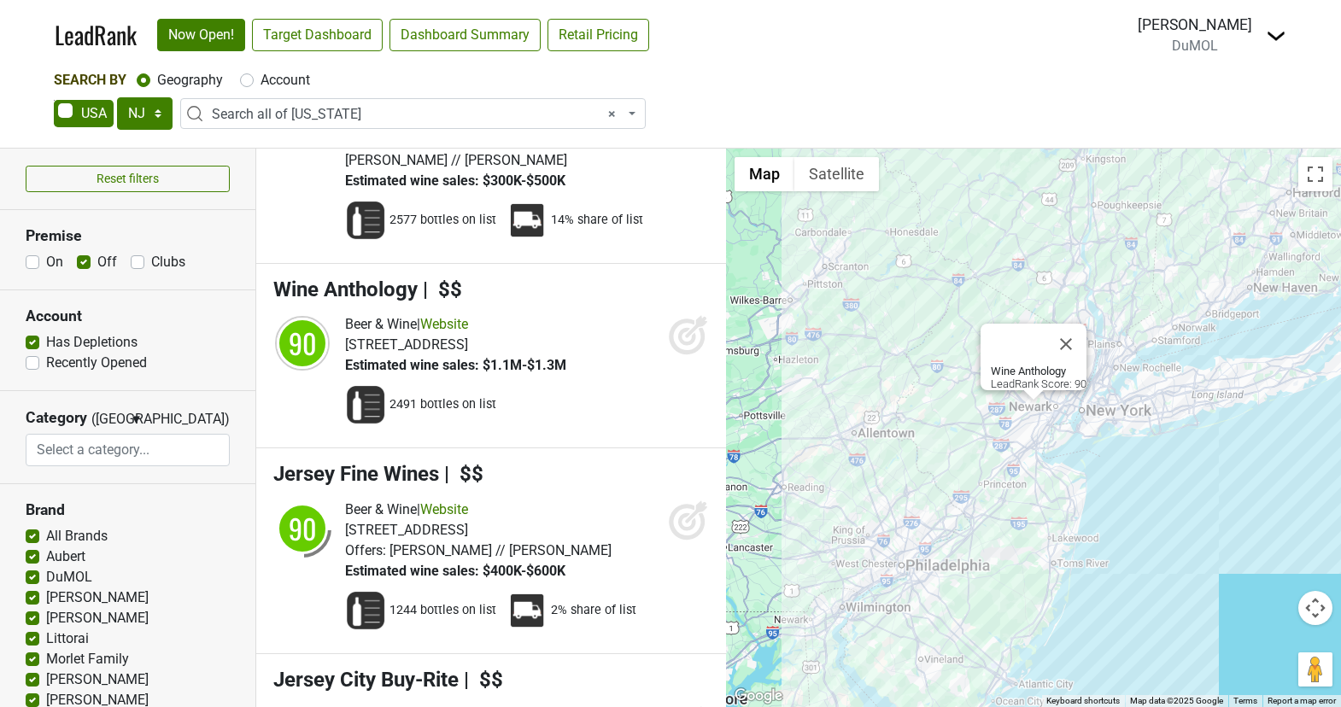
scroll to position [5814, 0]
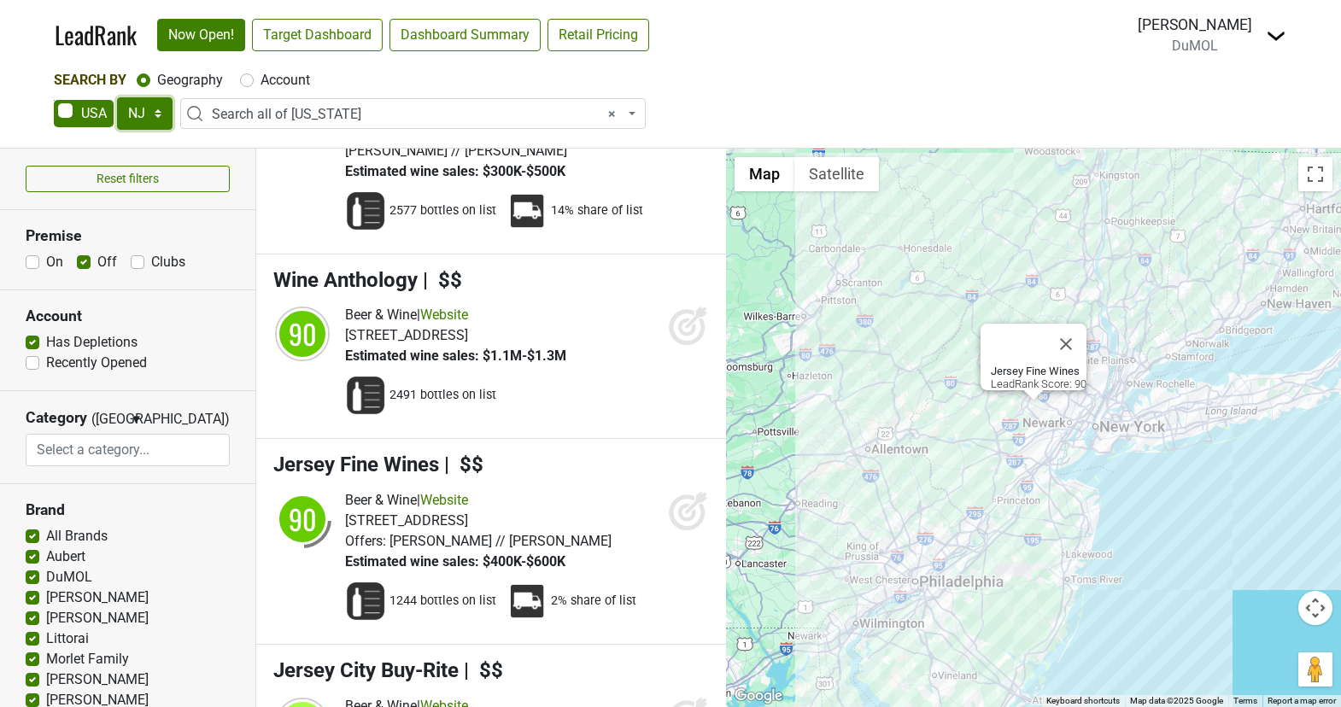
click at [159, 119] on select "AK AL AR AZ CA CO CT DC DE FL [GEOGRAPHIC_DATA] HI IA ID IL IN KS [GEOGRAPHIC_D…" at bounding box center [145, 113] width 56 height 32
select select "NY"
click at [117, 97] on select "AK AL AR AZ CA CO CT DC DE FL [GEOGRAPHIC_DATA] HI IA ID IL IN KS [GEOGRAPHIC_D…" at bounding box center [145, 113] width 56 height 32
select select
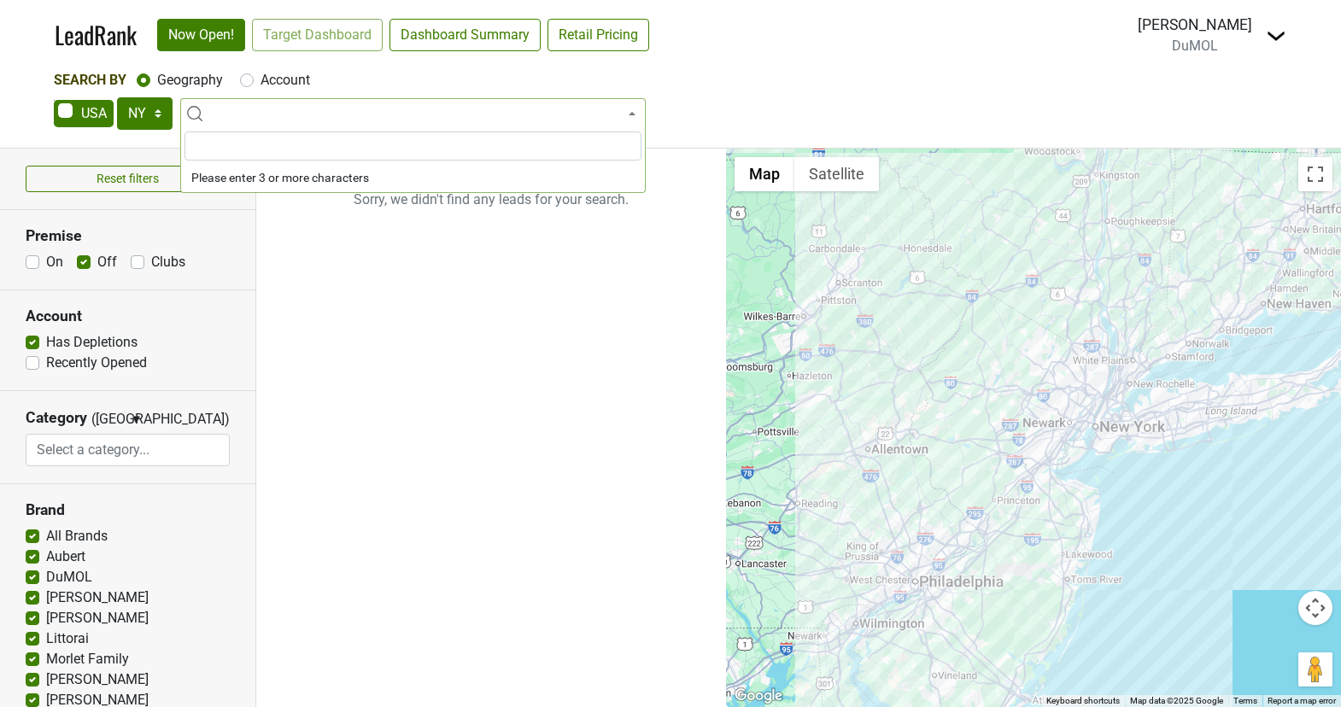
scroll to position [0, 0]
click at [329, 143] on input "search" at bounding box center [412, 146] width 457 height 29
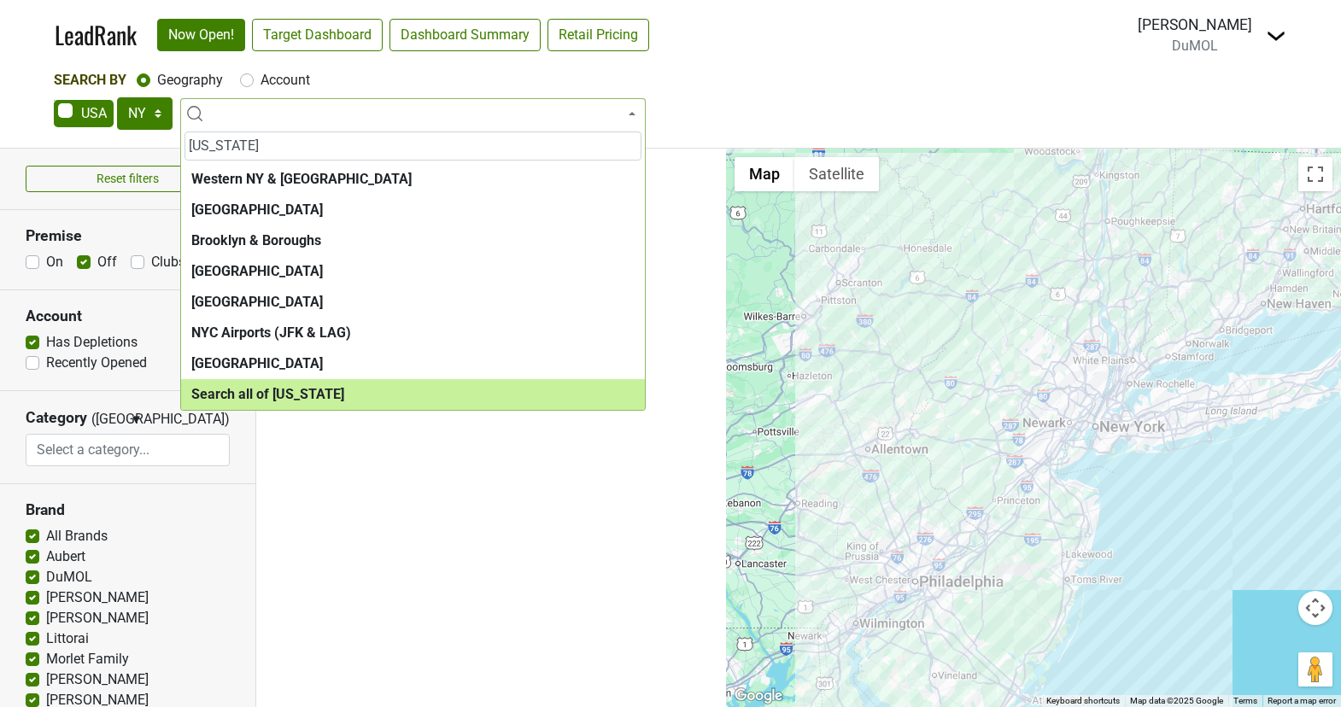
type input "new york"
select select "ALL_NY"
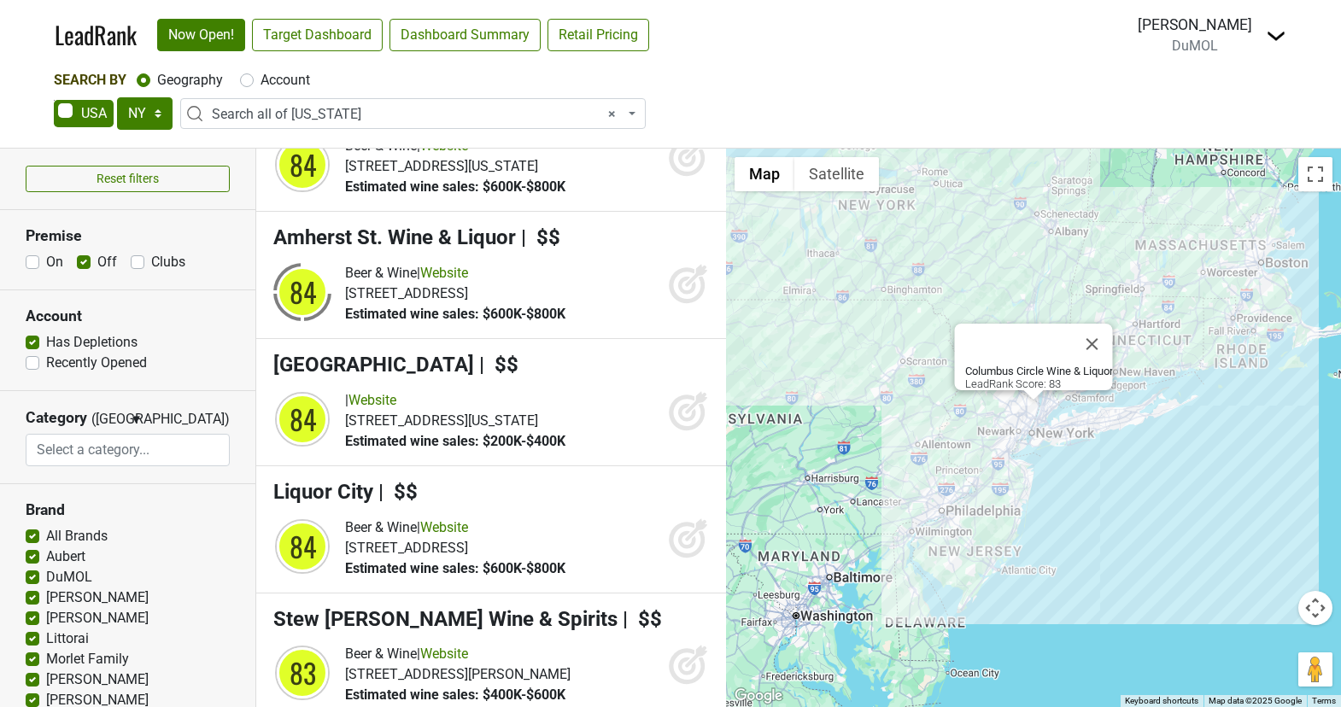
scroll to position [19331, 0]
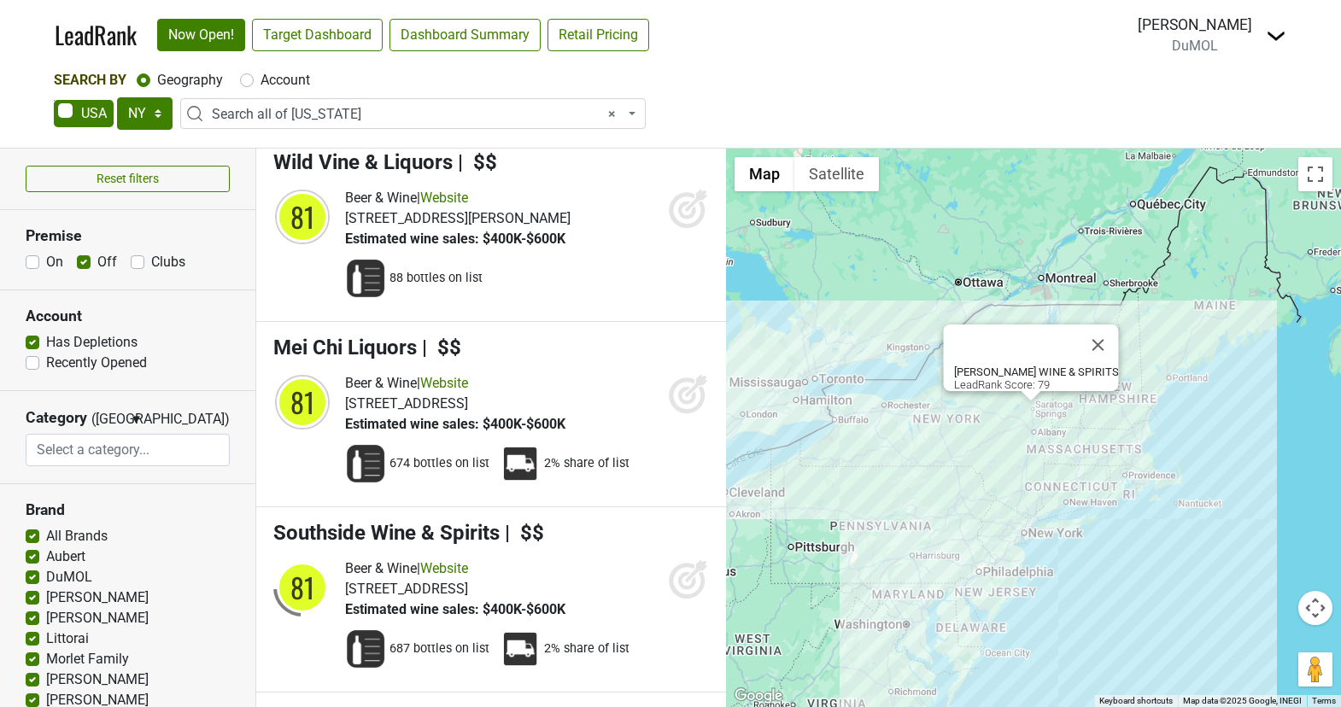
scroll to position [23170, 0]
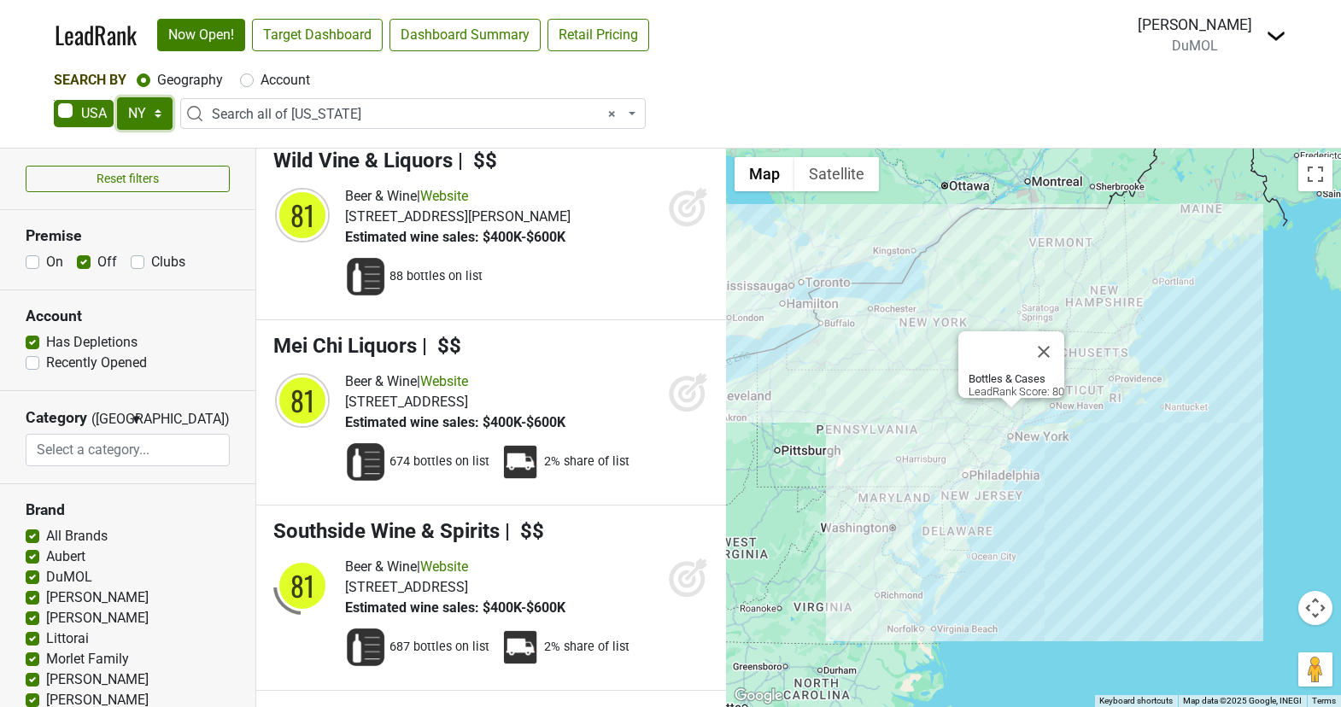
click at [162, 115] on select "AK AL AR AZ CA CO CT DC DE FL [GEOGRAPHIC_DATA] HI IA ID IL IN KS [GEOGRAPHIC_D…" at bounding box center [145, 113] width 56 height 32
select select "NJ"
click at [117, 97] on select "AK AL AR AZ CA CO CT DC DE FL [GEOGRAPHIC_DATA] HI IA ID IL IN KS [GEOGRAPHIC_D…" at bounding box center [145, 113] width 56 height 32
select select
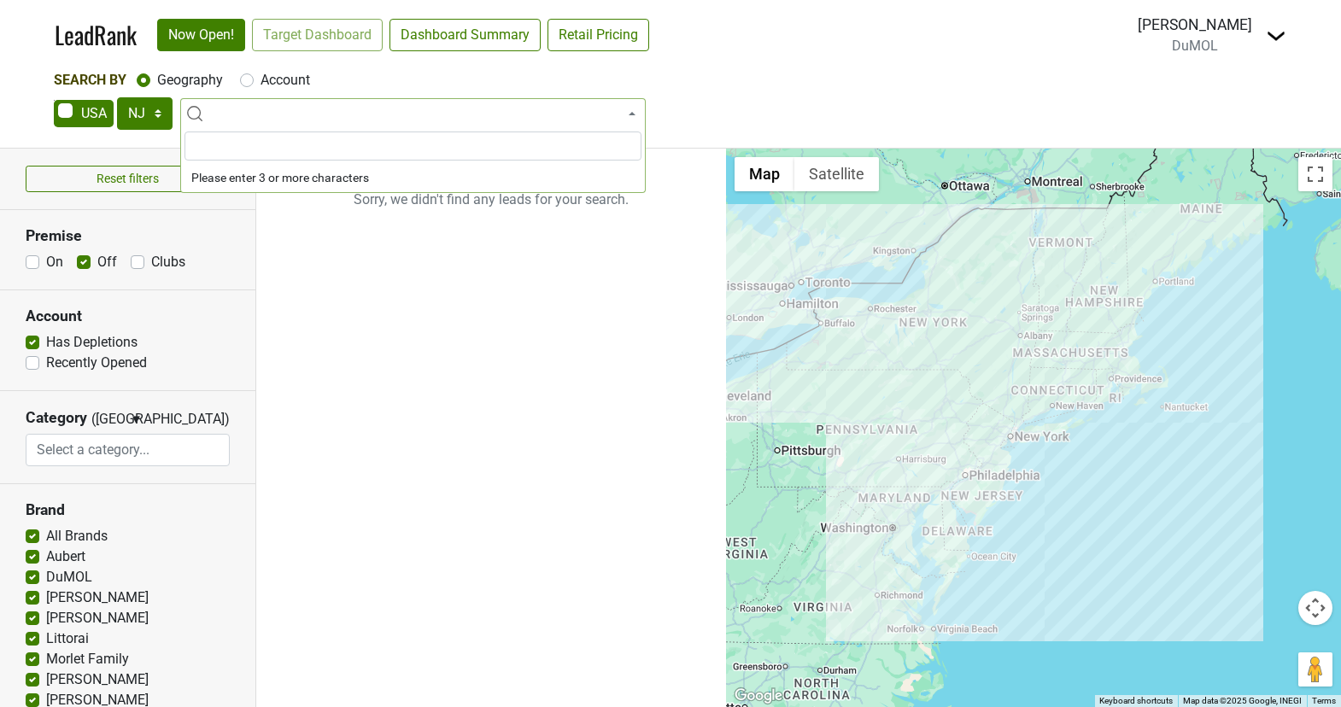
scroll to position [0, 0]
click at [338, 300] on ul "Sorry, we didn't find any leads for your search." at bounding box center [491, 428] width 470 height 559
click at [300, 107] on span at bounding box center [412, 113] width 465 height 31
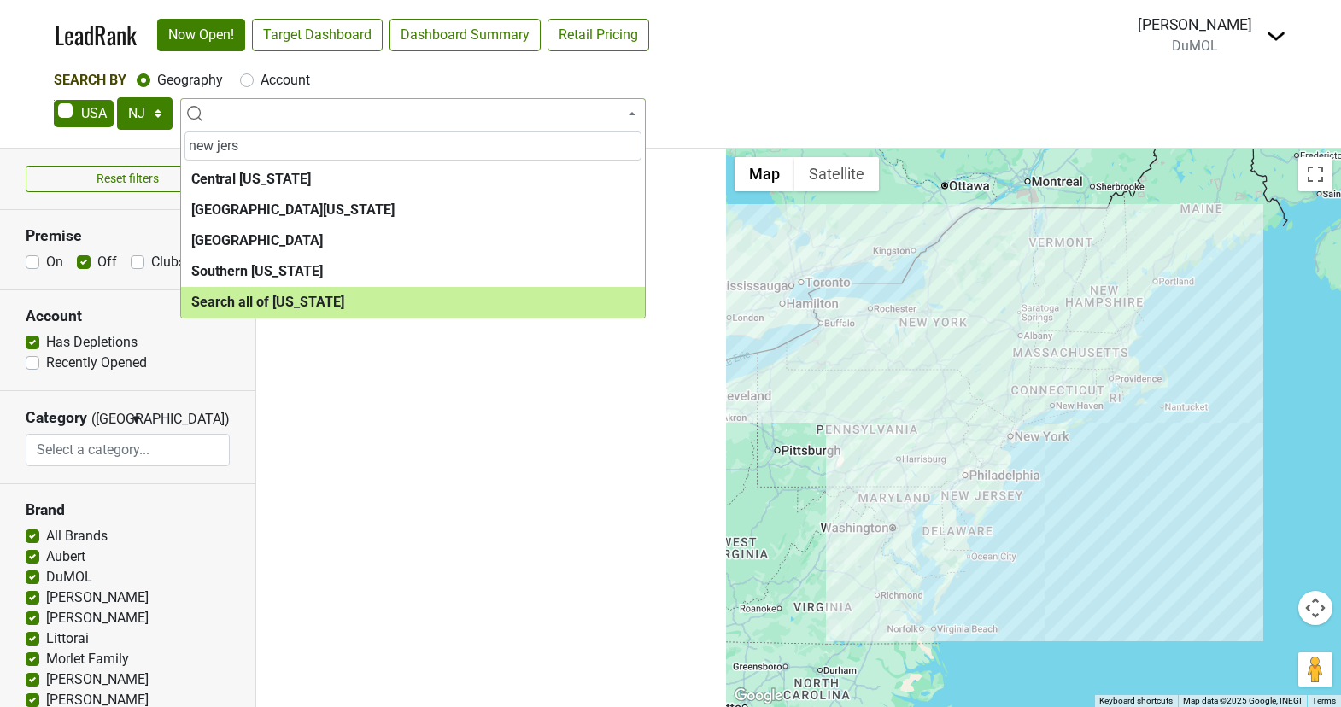
type input "new jers"
select select "ALL_NJ"
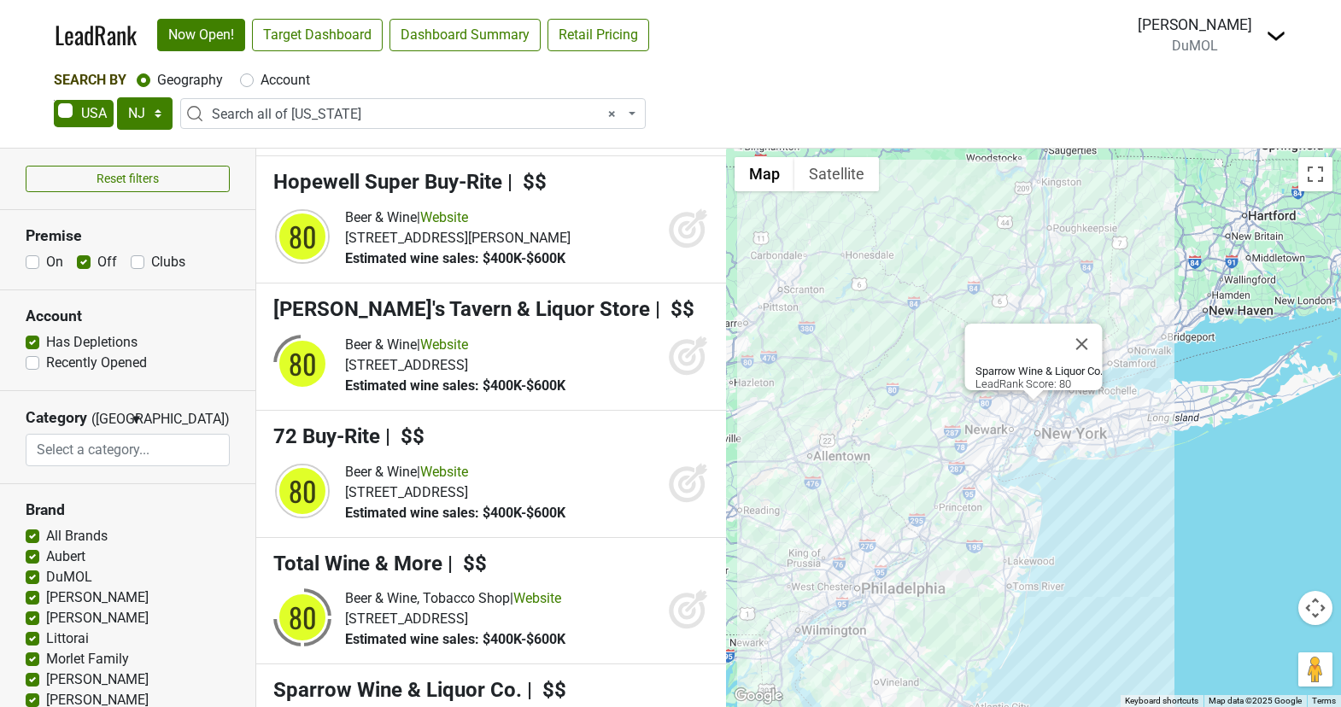
scroll to position [12069, 0]
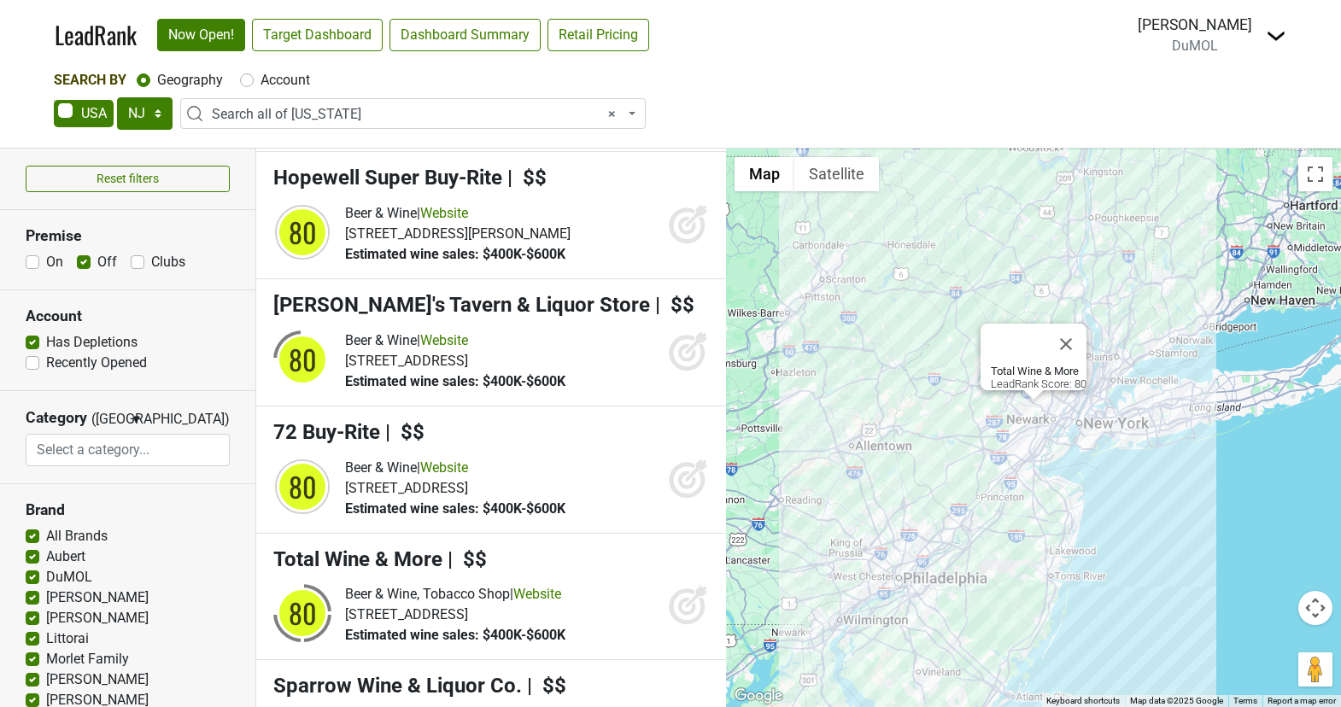
click at [46, 338] on label "Has Depletions" at bounding box center [91, 342] width 91 height 20
click at [30, 338] on input "Has Depletions" at bounding box center [33, 340] width 14 height 17
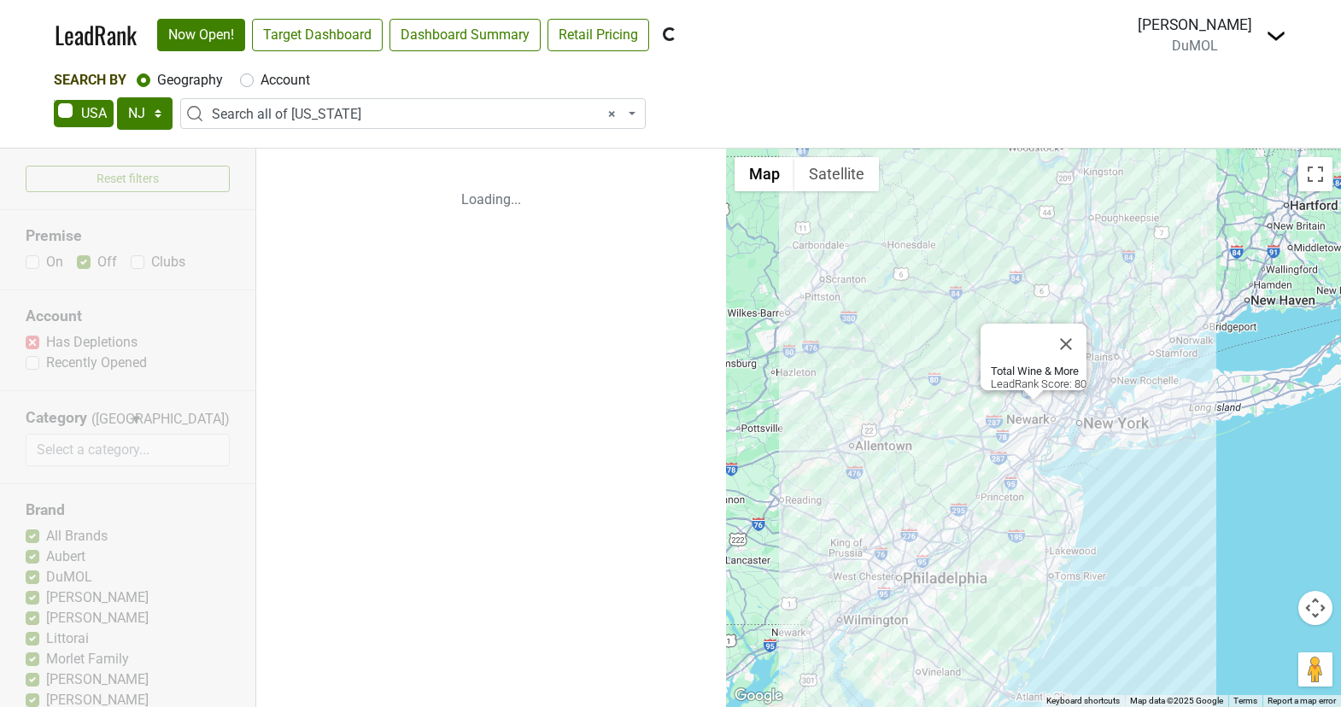
click at [29, 337] on div "Reset filters Premise On Off Clubs Account Has Depletions Recently Opened Categ…" at bounding box center [128, 428] width 256 height 559
click at [34, 338] on div "Reset filters Premise On Off Clubs Account Has Depletions Recently Opened Categ…" at bounding box center [128, 428] width 256 height 559
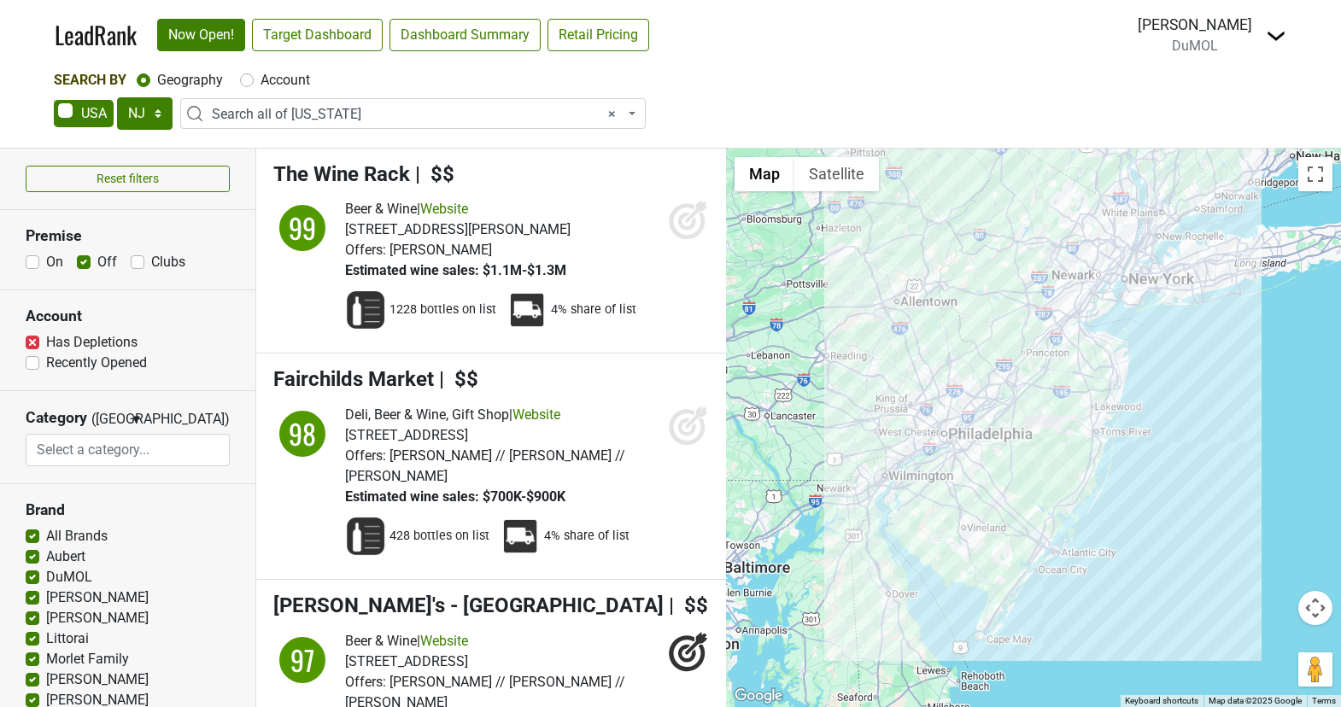
click at [46, 342] on label "Has Depletions" at bounding box center [91, 342] width 91 height 20
click at [33, 342] on input "Has Depletions" at bounding box center [33, 340] width 14 height 17
checkbox input "false"
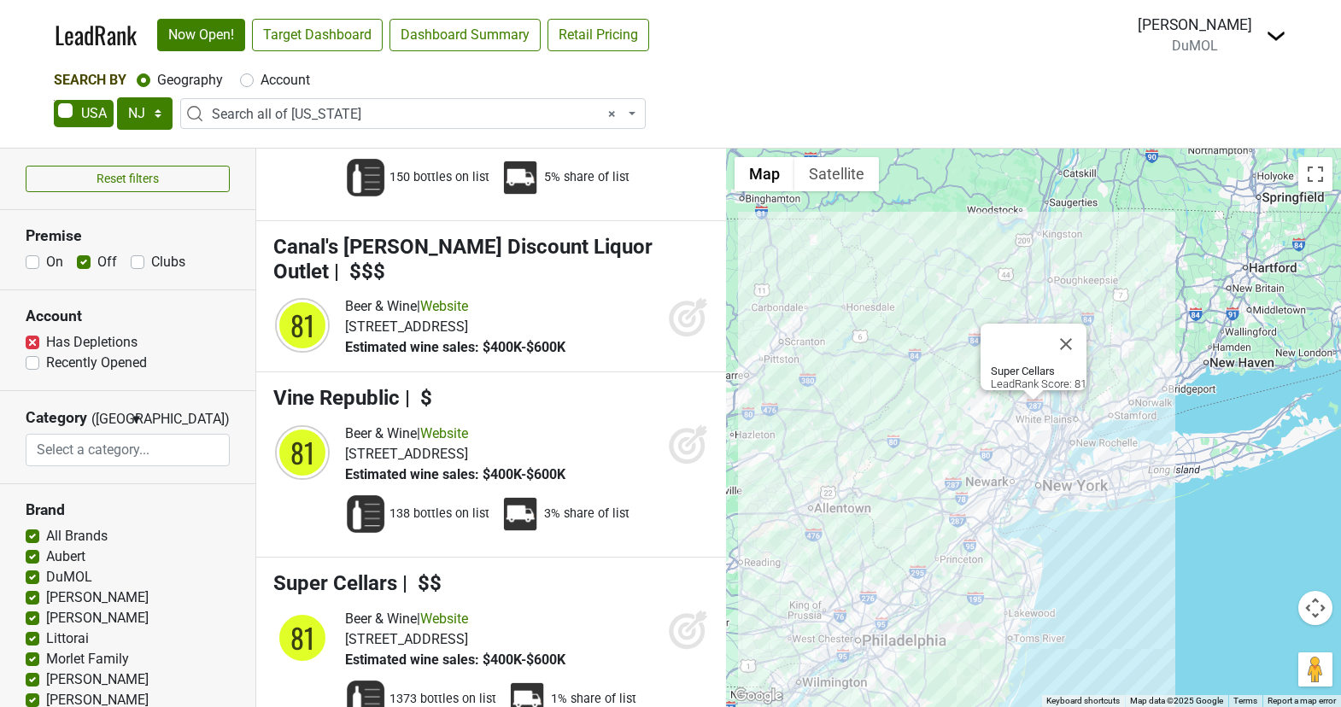
scroll to position [18951, 0]
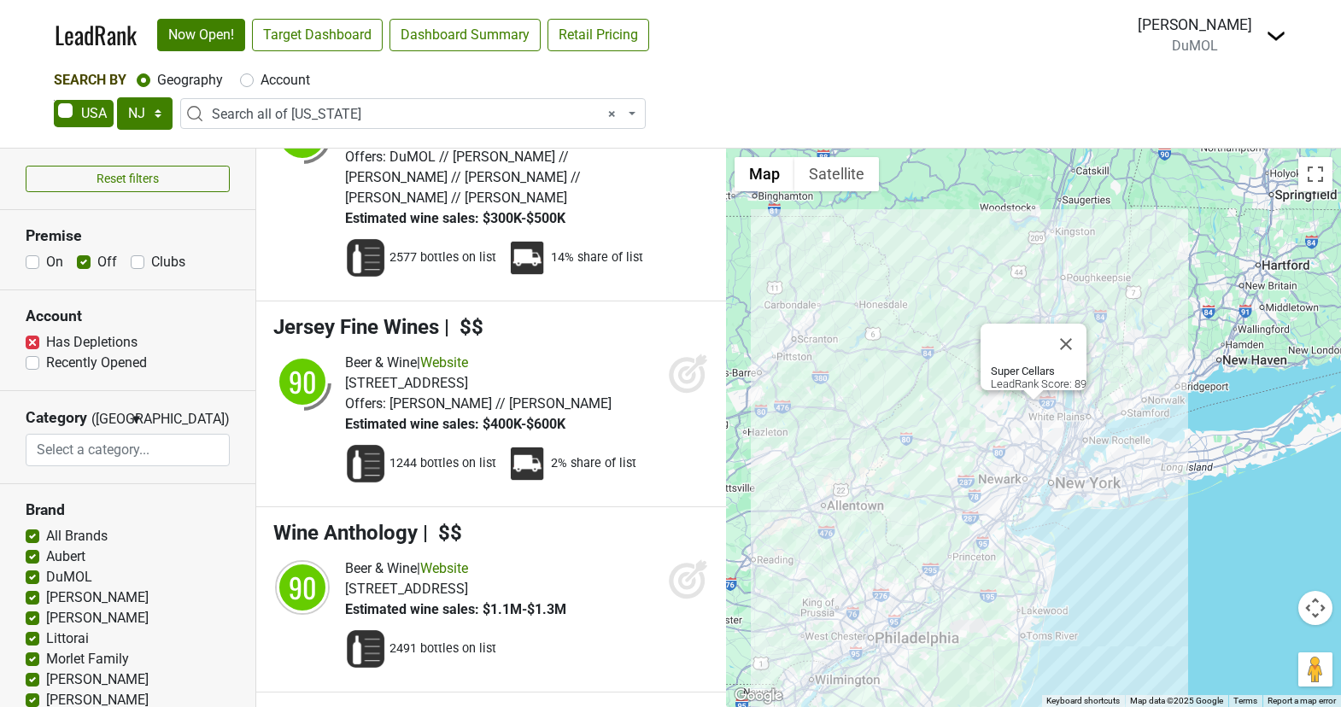
scroll to position [7702, 0]
